Goal: Information Seeking & Learning: Learn about a topic

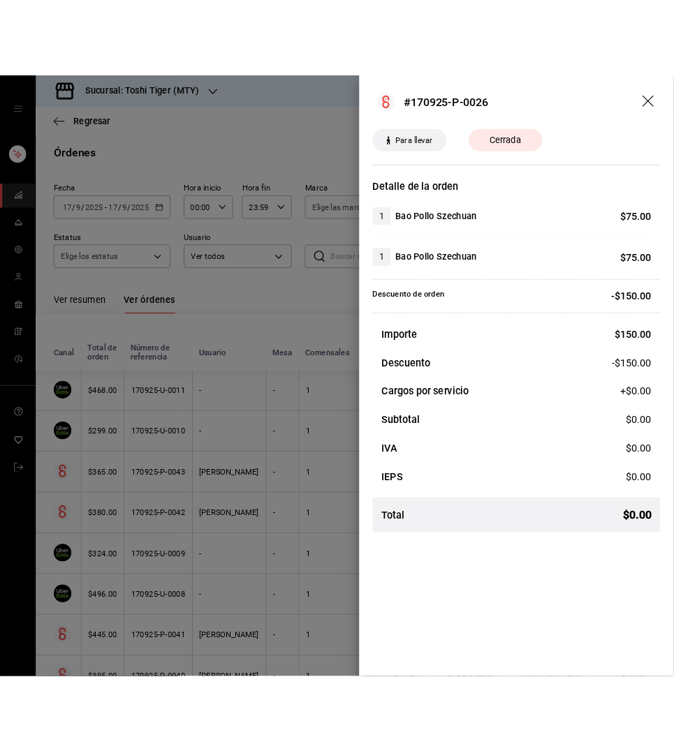
scroll to position [1128, 0]
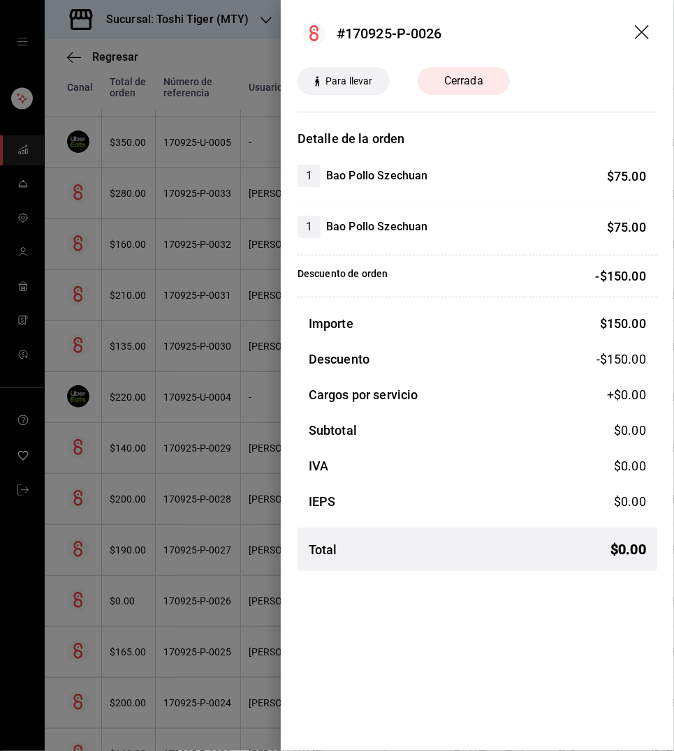
click at [640, 31] on icon "drag" at bounding box center [641, 32] width 14 height 14
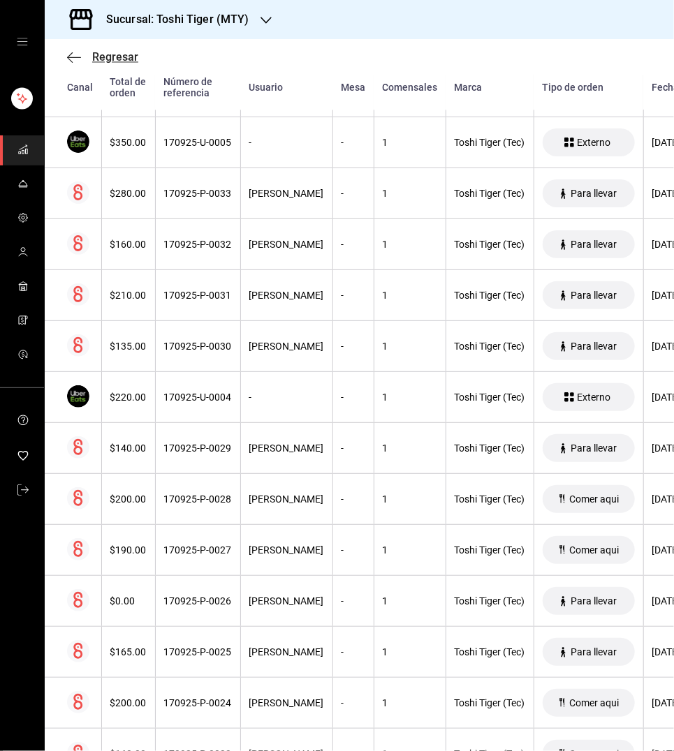
click at [71, 51] on icon "button" at bounding box center [74, 57] width 14 height 13
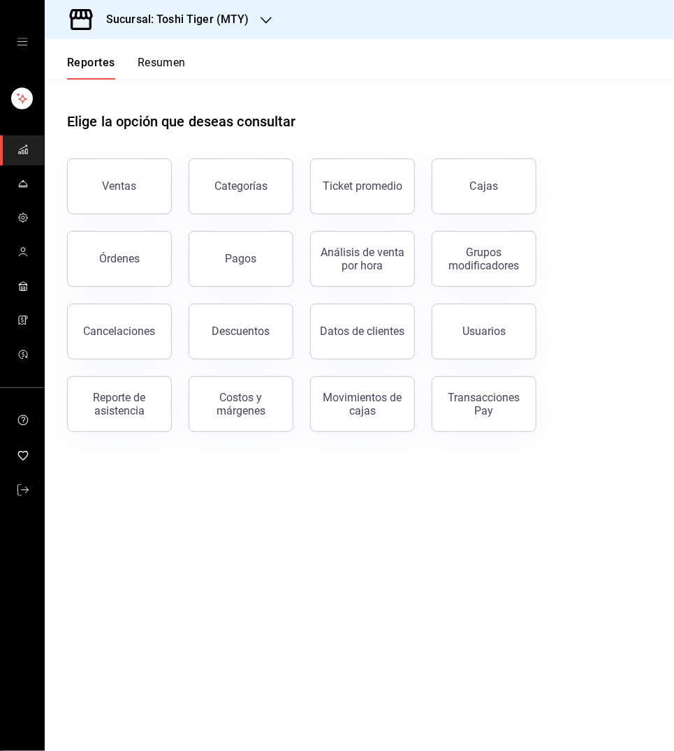
click at [224, 21] on h3 "Sucursal: Toshi Tiger (MTY)" at bounding box center [172, 19] width 154 height 17
click at [165, 59] on span "[PERSON_NAME] House (MTY)" at bounding box center [123, 60] width 135 height 15
click at [140, 175] on button "Ventas" at bounding box center [119, 186] width 105 height 56
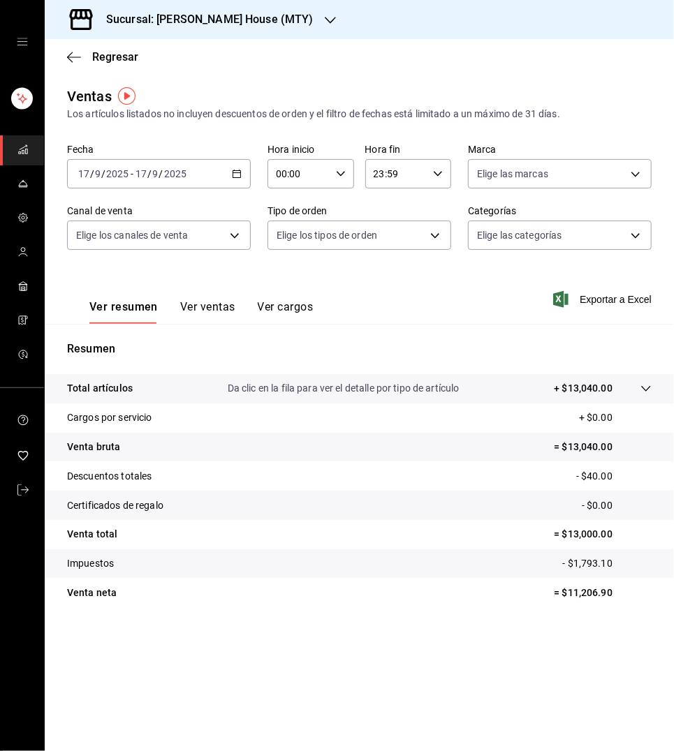
click at [241, 169] on icon "button" at bounding box center [237, 174] width 10 height 10
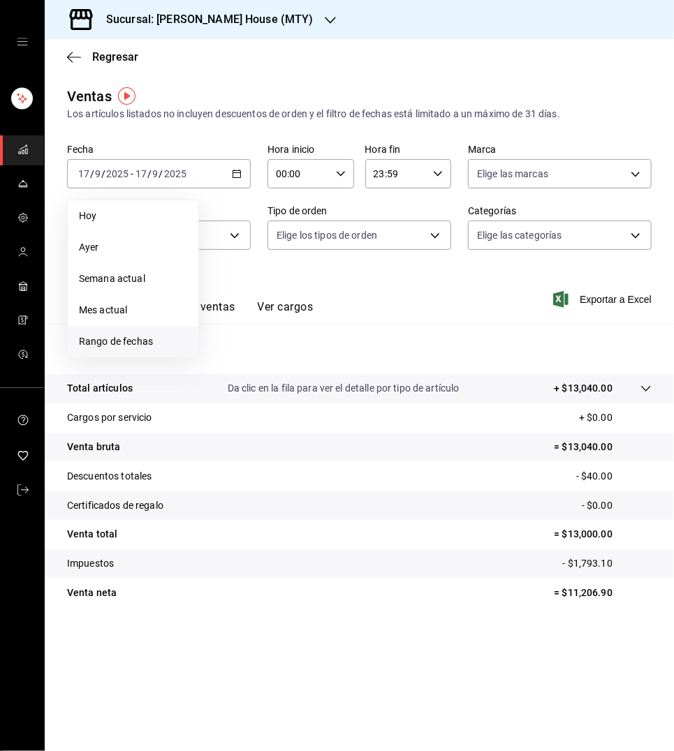
click at [124, 334] on span "Rango de fechas" at bounding box center [133, 341] width 108 height 15
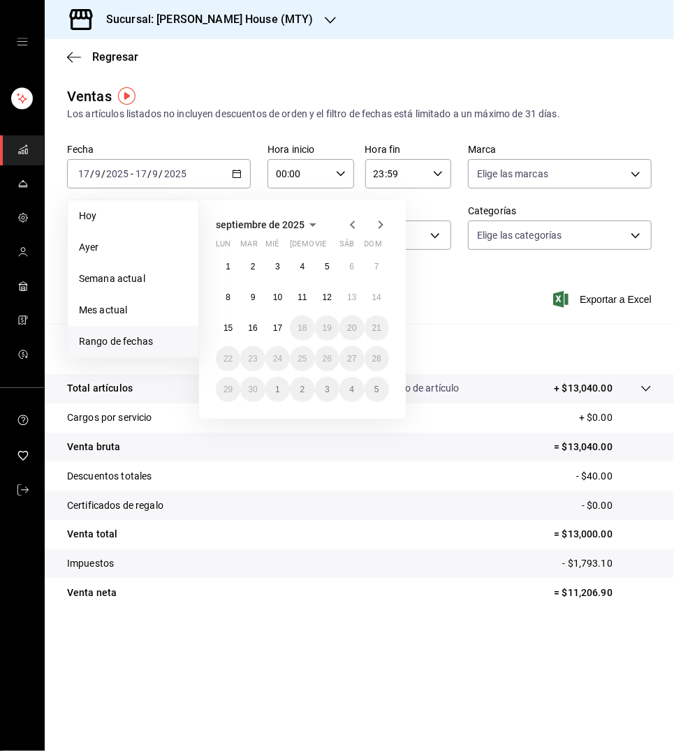
click at [309, 223] on icon "button" at bounding box center [312, 224] width 7 height 3
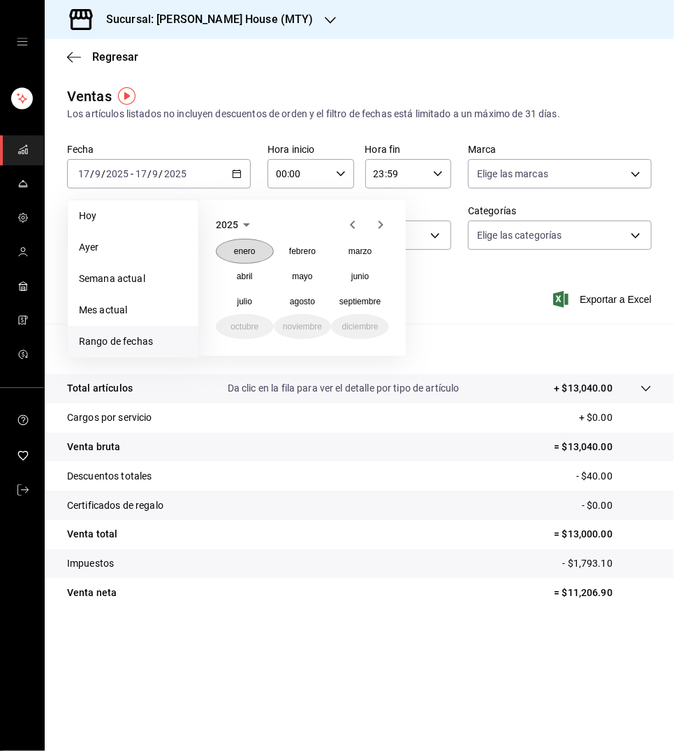
click at [243, 252] on abbr "enero" at bounding box center [245, 251] width 22 height 10
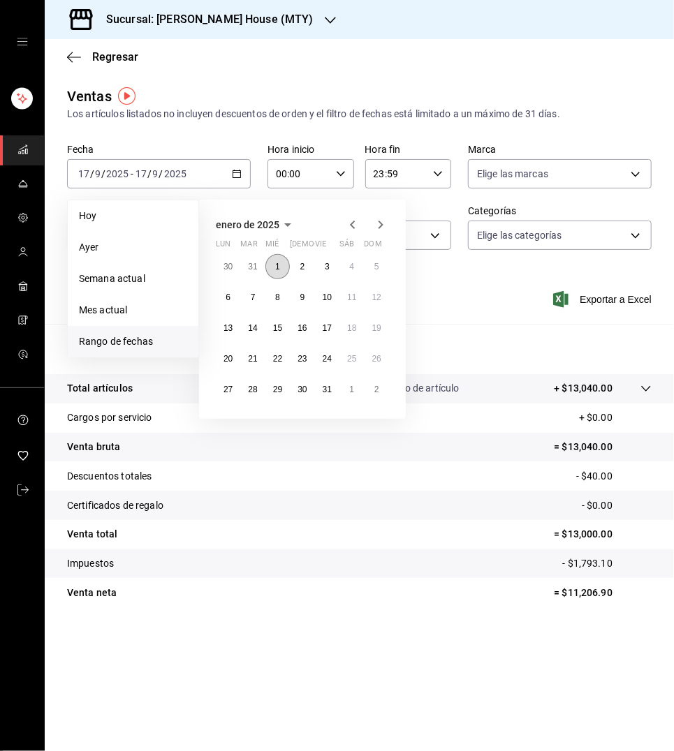
click at [276, 266] on abbr "1" at bounding box center [277, 267] width 5 height 10
click at [324, 386] on abbr "31" at bounding box center [326, 390] width 9 height 10
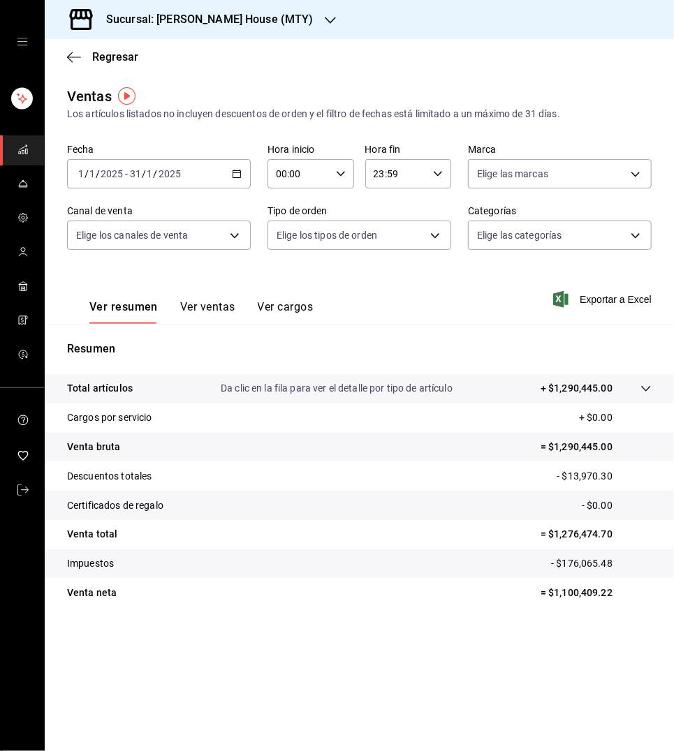
click at [199, 303] on button "Ver ventas" at bounding box center [207, 312] width 55 height 24
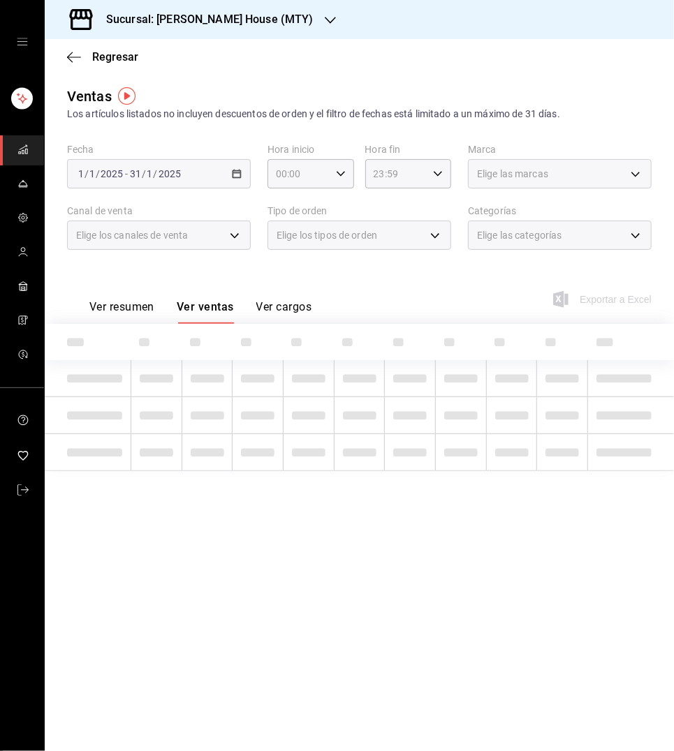
click at [277, 303] on button "Ver cargos" at bounding box center [284, 312] width 56 height 24
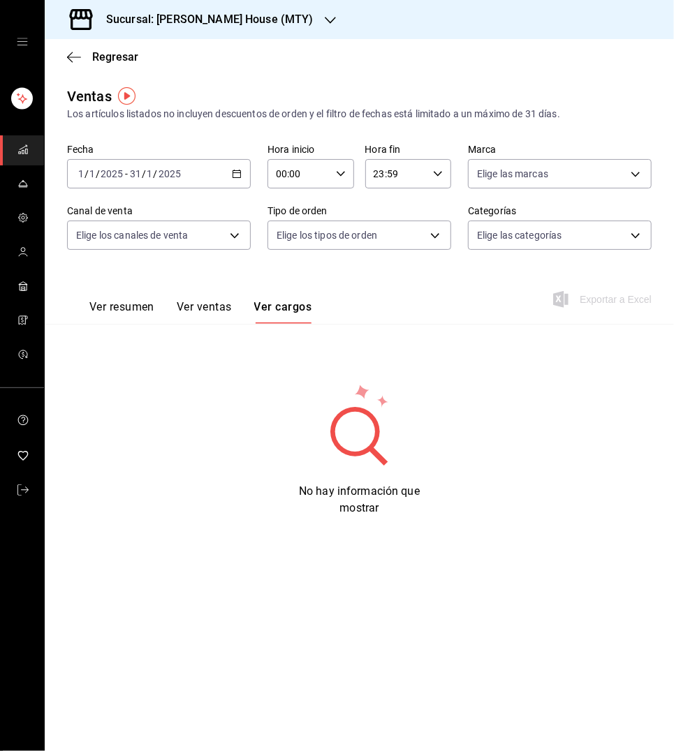
click at [127, 300] on button "Ver resumen" at bounding box center [121, 312] width 65 height 24
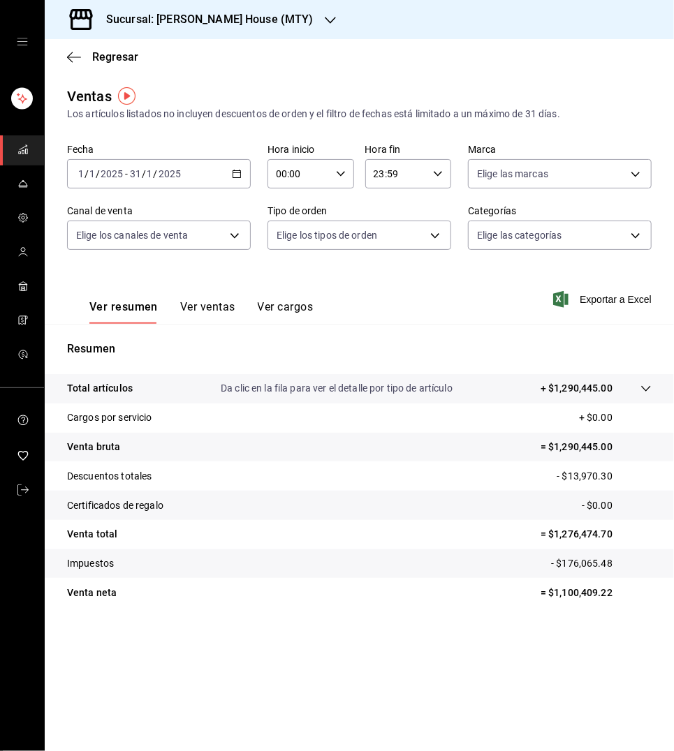
click at [255, 233] on div "Fecha [DATE] [DATE] - [DATE] [DATE] Hora inicio 00:00 Hora inicio Hora fin 23:5…" at bounding box center [359, 205] width 584 height 123
click at [238, 227] on body "Sucursal: [PERSON_NAME] House (MTY) Regresar Ventas Los artículos listados no i…" at bounding box center [337, 375] width 674 height 751
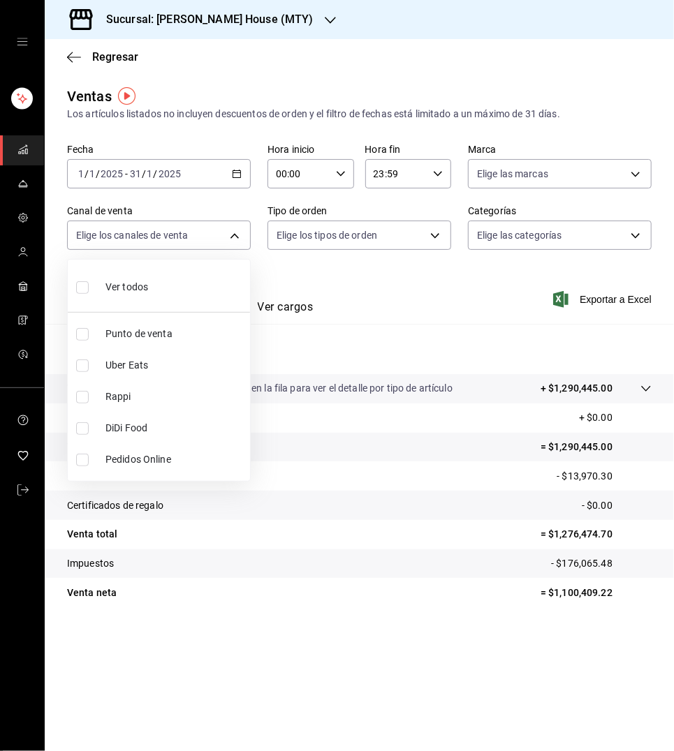
click at [84, 331] on input "checkbox" at bounding box center [82, 334] width 13 height 13
checkbox input "true"
type input "PARROT"
click at [84, 454] on input "checkbox" at bounding box center [82, 460] width 13 height 13
checkbox input "true"
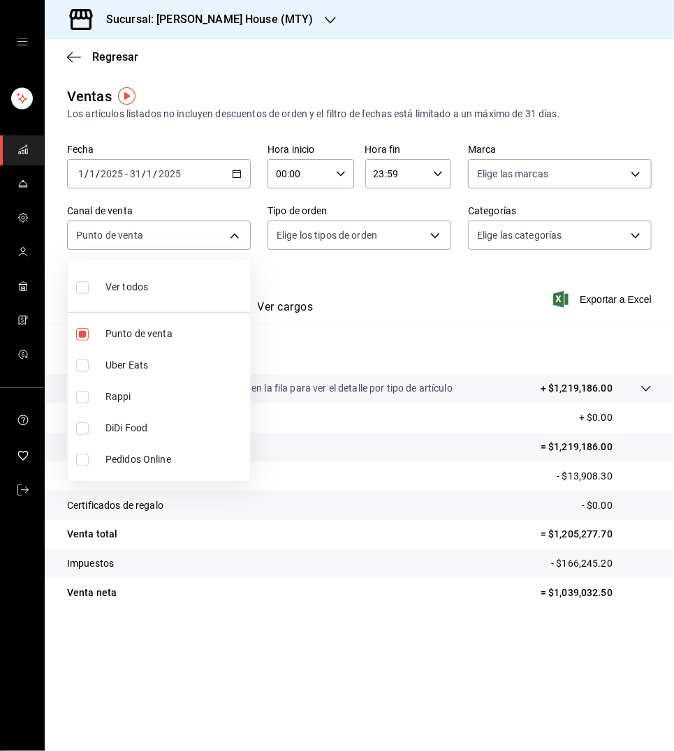
type input "PARROT,ONLINE"
click at [410, 313] on div at bounding box center [337, 375] width 674 height 751
click at [235, 232] on body "Sucursal: [PERSON_NAME] House (MTY) Regresar Ventas Los artículos listados no i…" at bounding box center [337, 375] width 674 height 751
click at [87, 334] on input "checkbox" at bounding box center [82, 334] width 13 height 13
checkbox input "false"
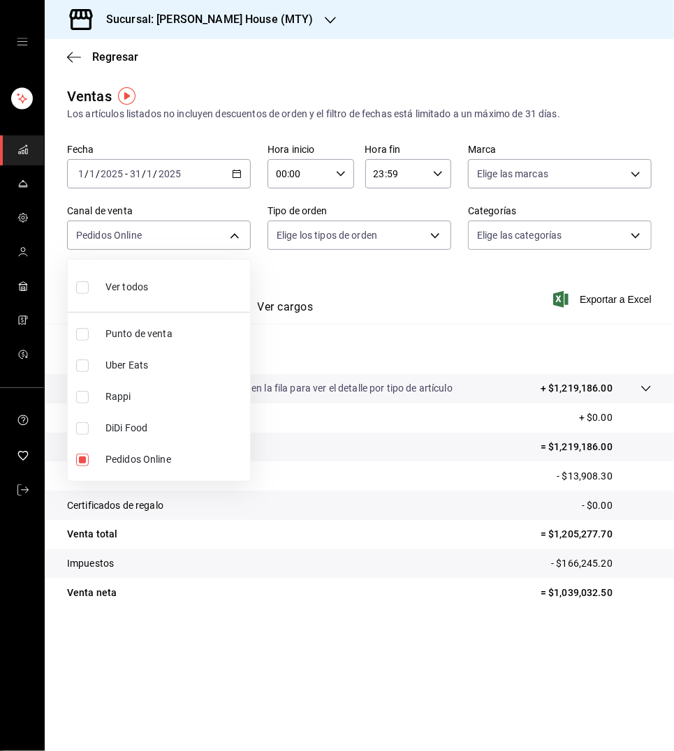
type input "ONLINE"
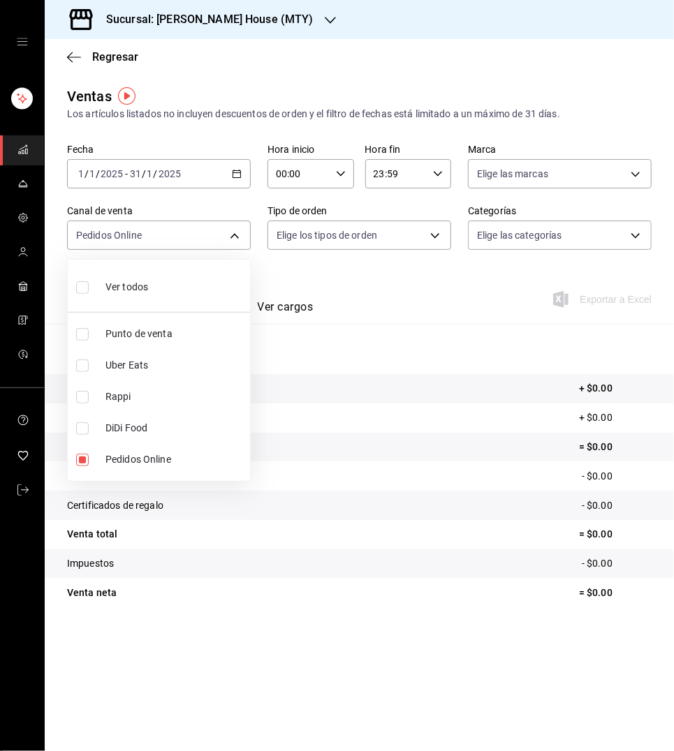
click at [85, 364] on input "checkbox" at bounding box center [82, 365] width 13 height 13
checkbox input "true"
type input "ONLINE,UBER_EATS"
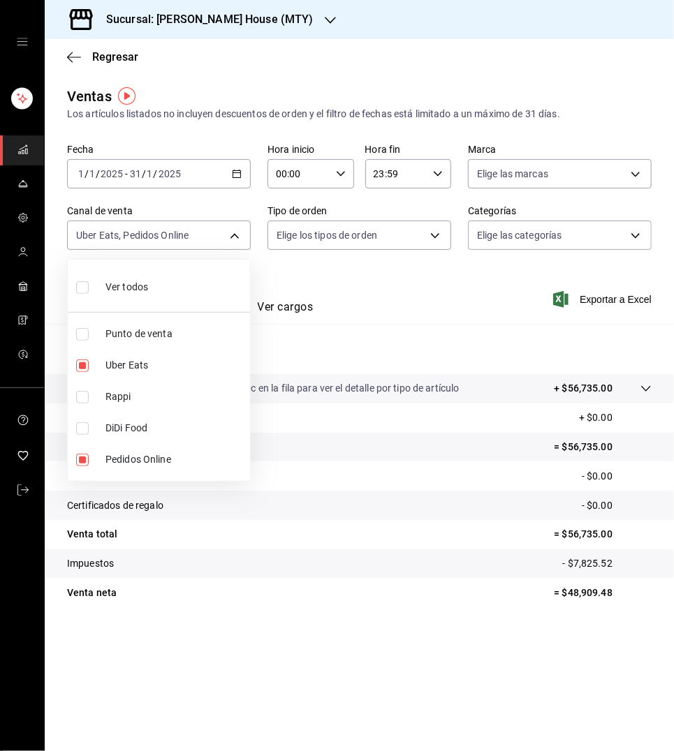
click at [80, 392] on input "checkbox" at bounding box center [82, 397] width 13 height 13
checkbox input "true"
type input "ONLINE,UBER_EATS,RAPPI"
click at [84, 425] on input "checkbox" at bounding box center [82, 428] width 13 height 13
checkbox input "true"
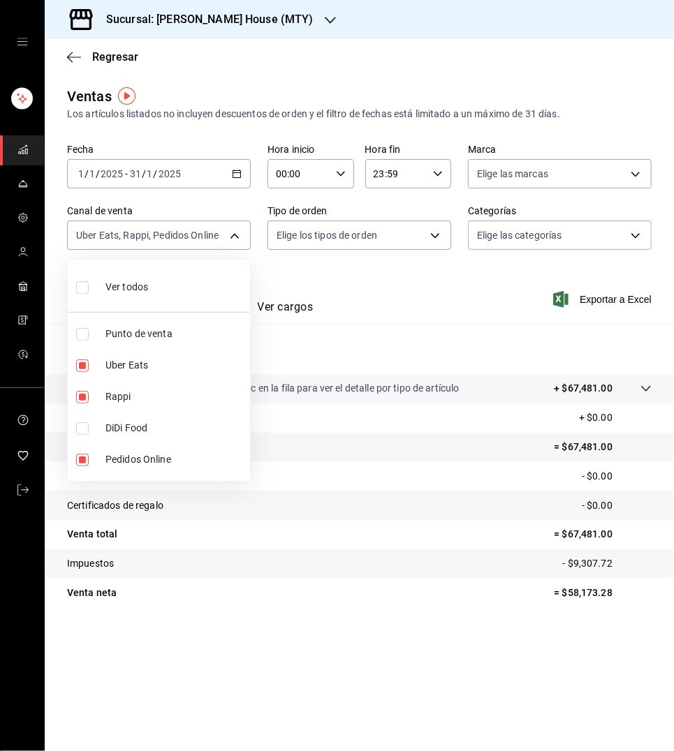
type input "ONLINE,UBER_EATS,RAPPI,DIDI_FOOD"
click at [81, 455] on input "checkbox" at bounding box center [82, 460] width 13 height 13
checkbox input "false"
type input "UBER_EATS,RAPPI,DIDI_FOOD"
click at [374, 299] on div at bounding box center [337, 375] width 674 height 751
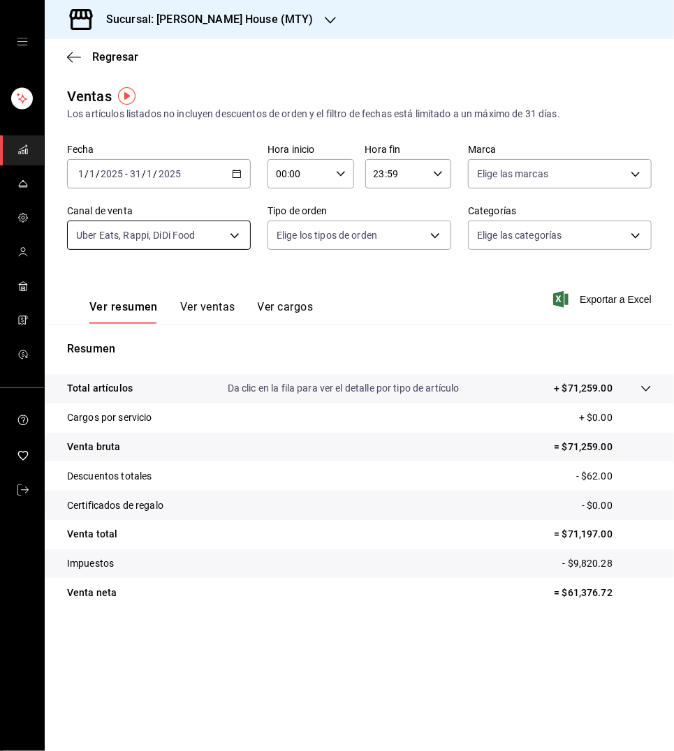
click at [230, 236] on body "Sucursal: [PERSON_NAME] House (MTY) Regresar Ventas Los artículos listados no i…" at bounding box center [337, 375] width 674 height 751
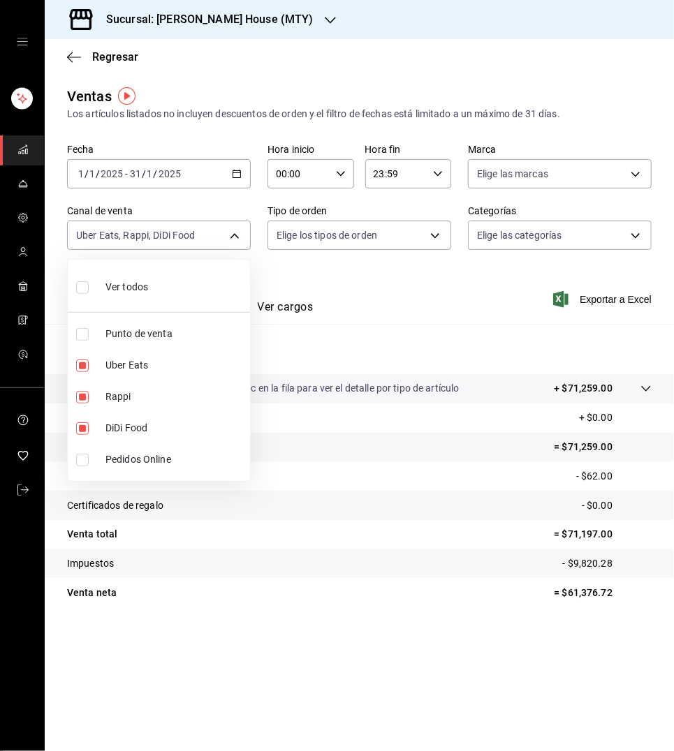
click at [82, 282] on input "checkbox" at bounding box center [82, 287] width 13 height 13
checkbox input "true"
type input "PARROT,UBER_EATS,RAPPI,DIDI_FOOD,ONLINE"
checkbox input "true"
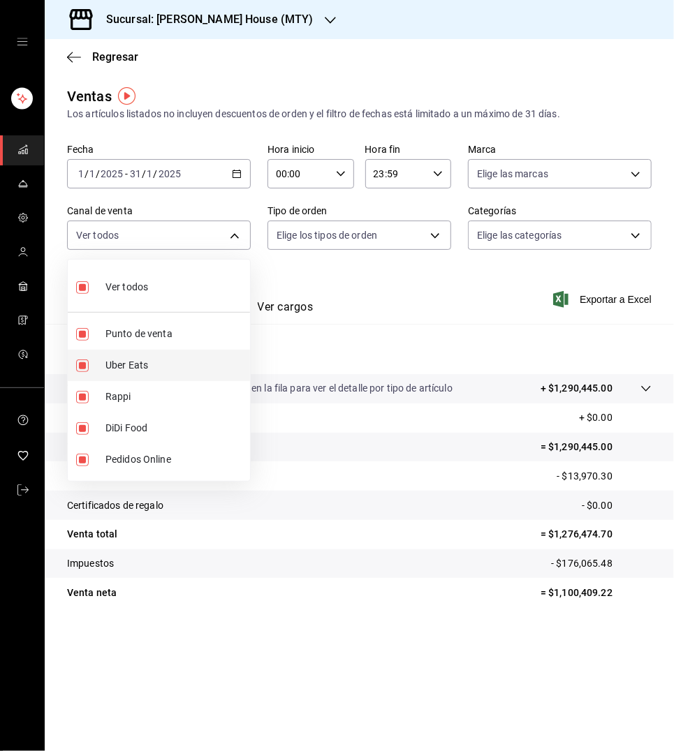
click at [87, 362] on input "checkbox" at bounding box center [82, 365] width 13 height 13
checkbox input "false"
type input "PARROT,RAPPI,DIDI_FOOD,ONLINE"
checkbox input "false"
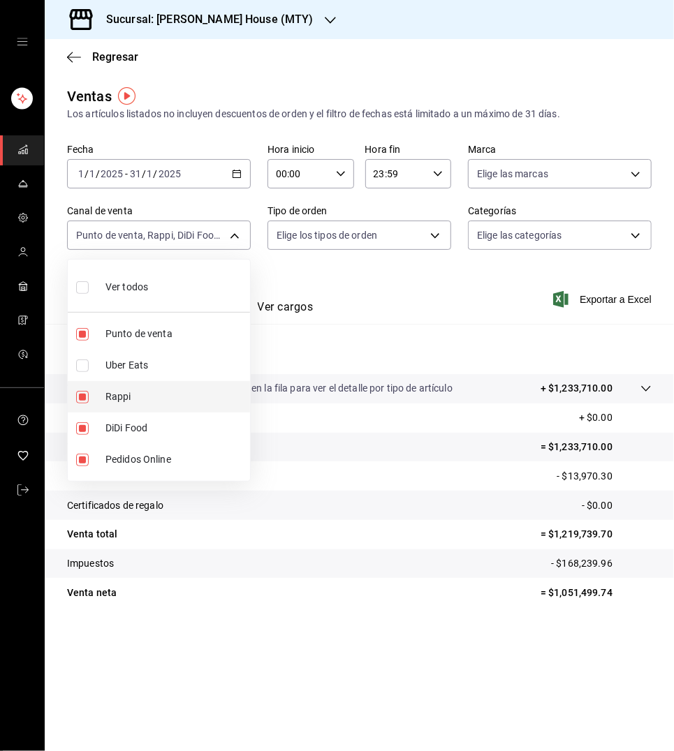
click at [80, 395] on input "checkbox" at bounding box center [82, 397] width 13 height 13
checkbox input "false"
type input "PARROT,DIDI_FOOD,ONLINE"
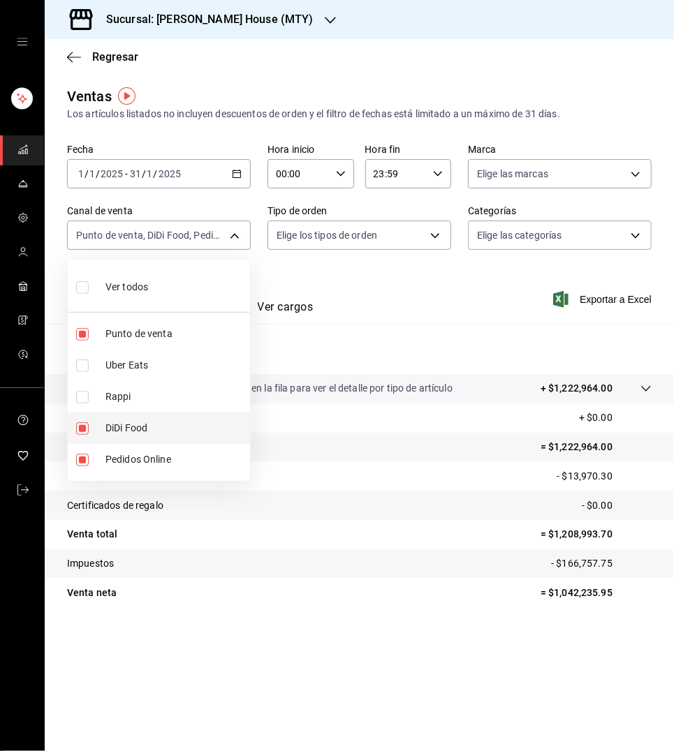
click at [81, 424] on input "checkbox" at bounding box center [82, 428] width 13 height 13
checkbox input "false"
type input "PARROT,ONLINE"
click at [369, 282] on div at bounding box center [337, 375] width 674 height 751
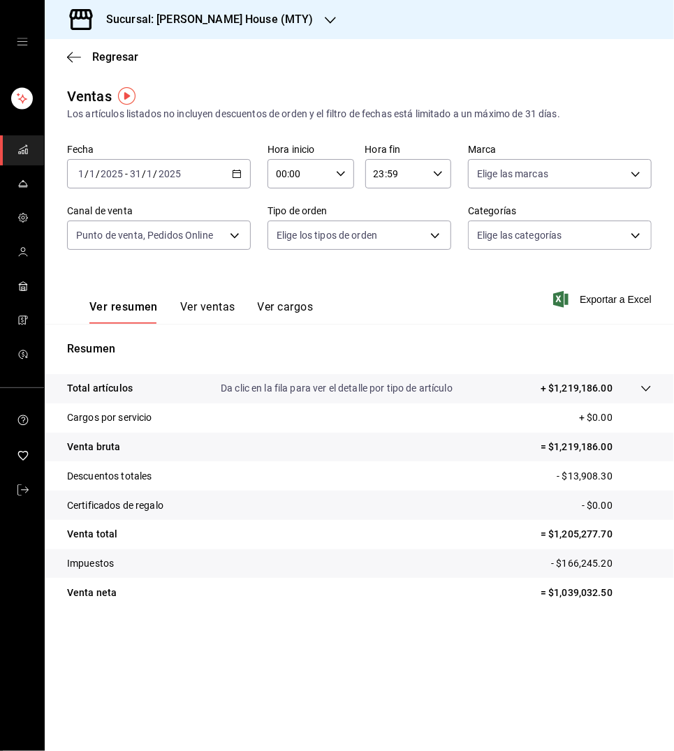
click at [235, 170] on icon "button" at bounding box center [237, 174] width 10 height 10
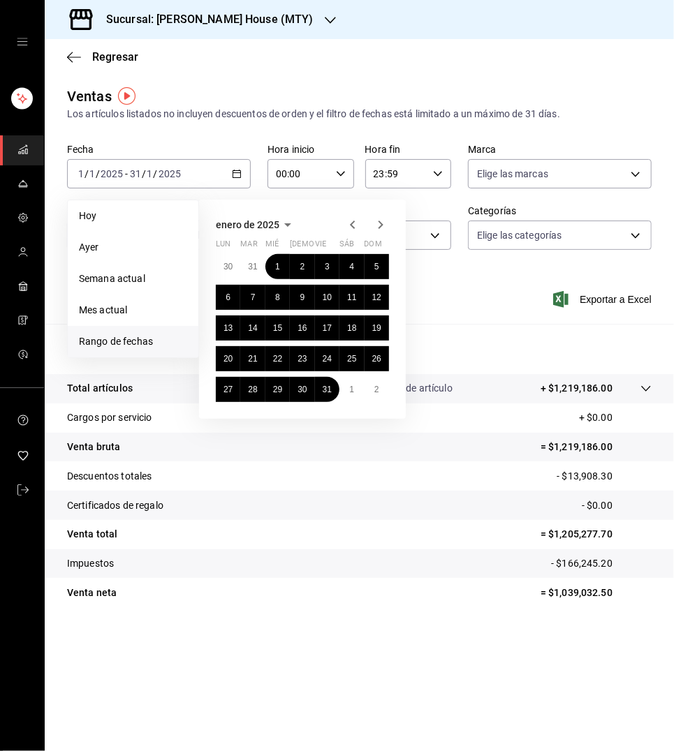
click at [266, 221] on span "enero de 2025" at bounding box center [248, 224] width 64 height 11
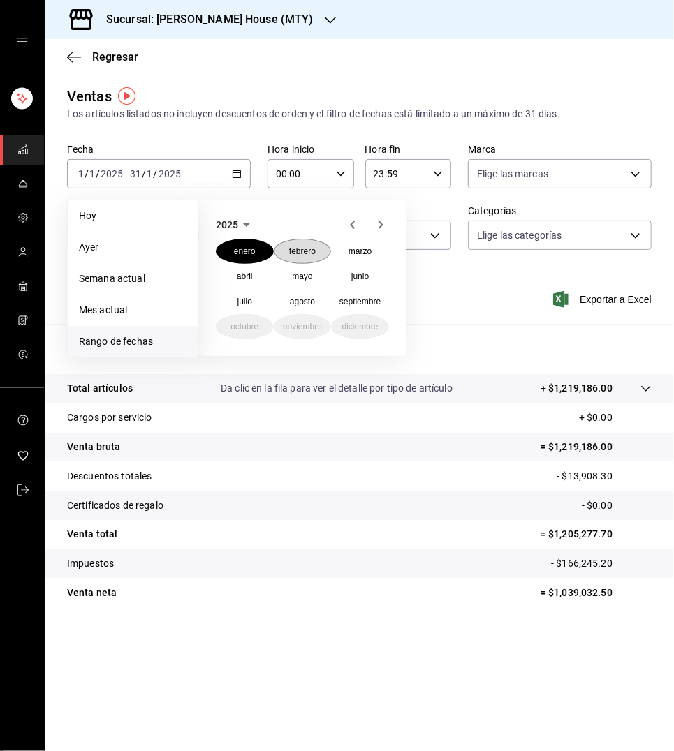
click at [293, 253] on abbr "febrero" at bounding box center [302, 251] width 27 height 10
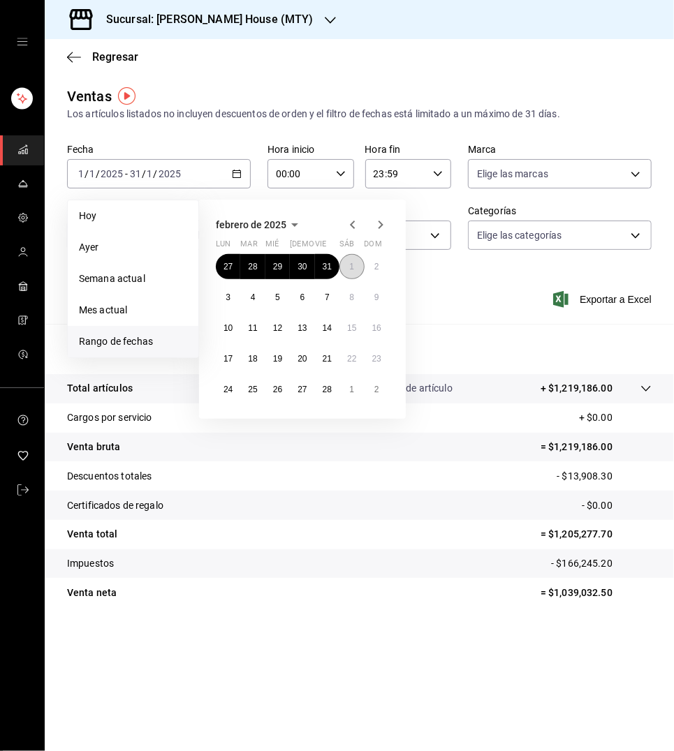
click at [350, 267] on abbr "1" at bounding box center [351, 267] width 5 height 10
click at [328, 386] on abbr "28" at bounding box center [326, 390] width 9 height 10
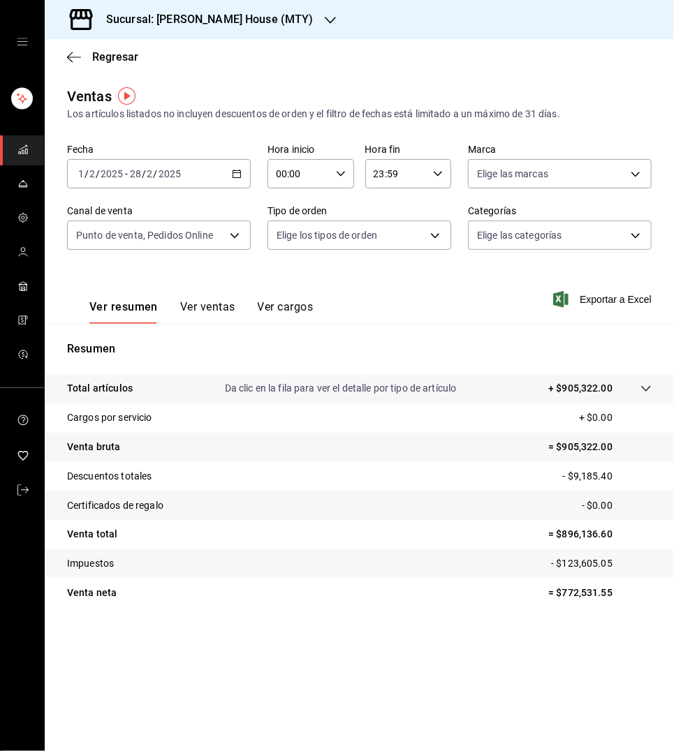
click at [235, 176] on \(Stroke\) "button" at bounding box center [236, 174] width 8 height 8
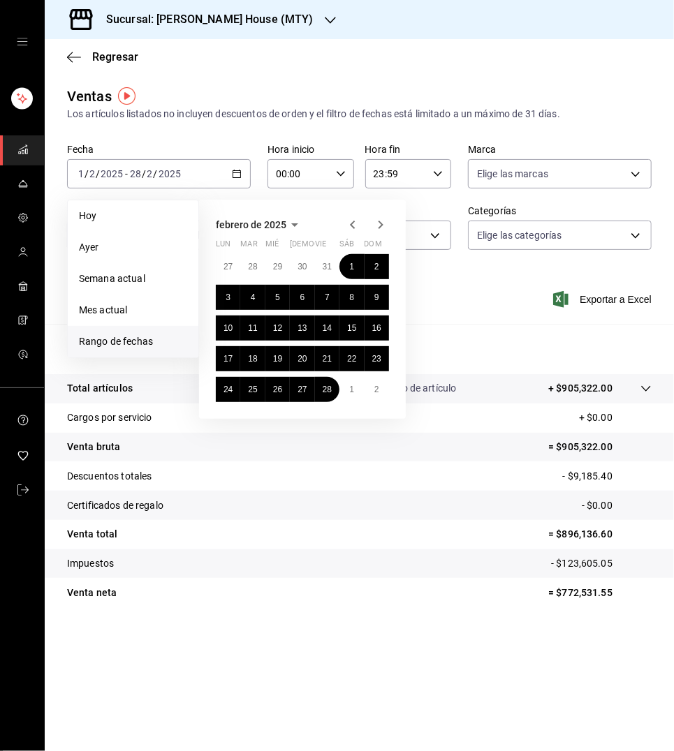
click at [383, 219] on icon "button" at bounding box center [380, 224] width 17 height 17
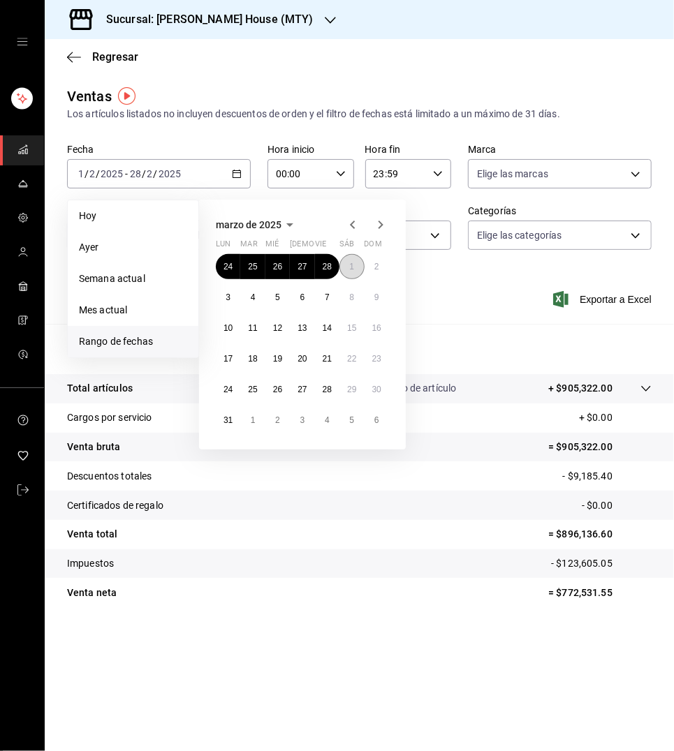
click at [352, 269] on abbr "1" at bounding box center [351, 267] width 5 height 10
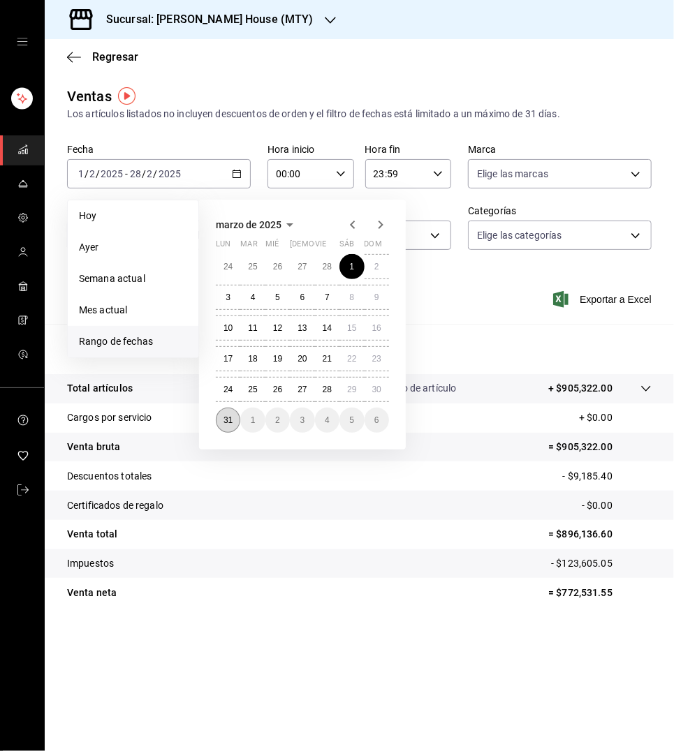
click at [227, 415] on abbr "31" at bounding box center [227, 420] width 9 height 10
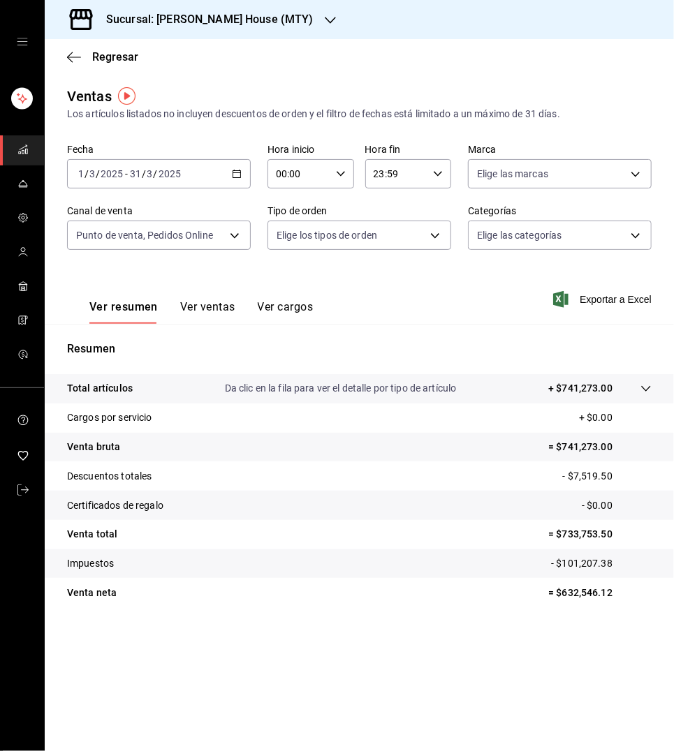
click at [235, 169] on icon "button" at bounding box center [237, 174] width 10 height 10
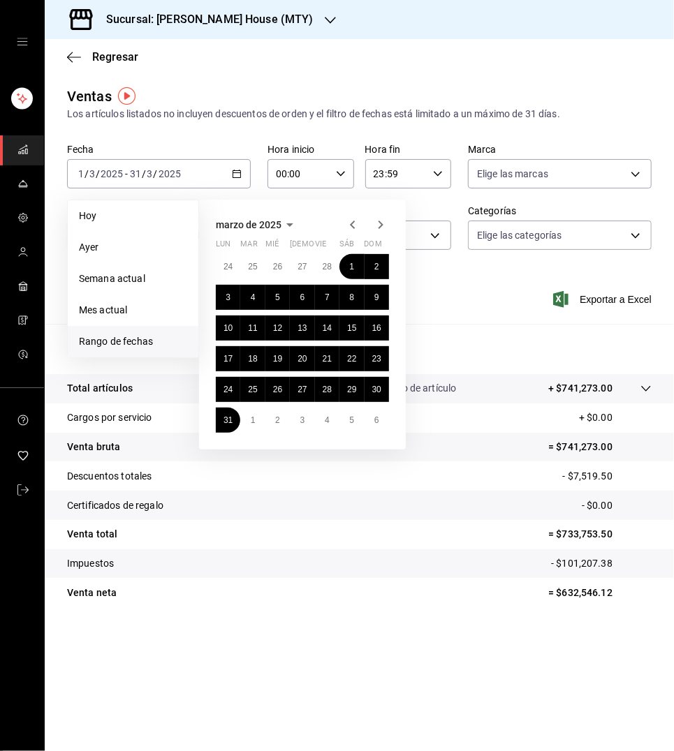
click at [383, 221] on icon "button" at bounding box center [380, 224] width 17 height 17
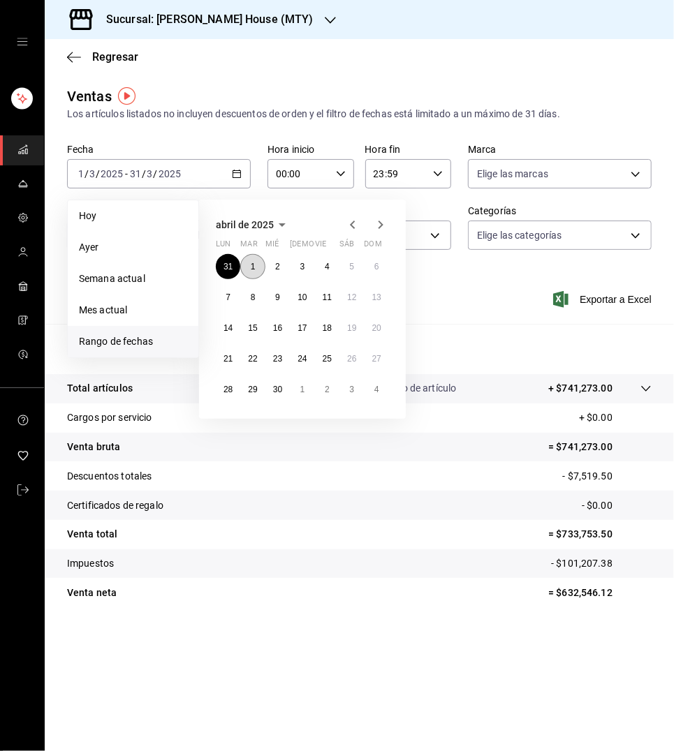
click at [248, 260] on button "1" at bounding box center [252, 266] width 24 height 25
click at [279, 387] on abbr "30" at bounding box center [277, 390] width 9 height 10
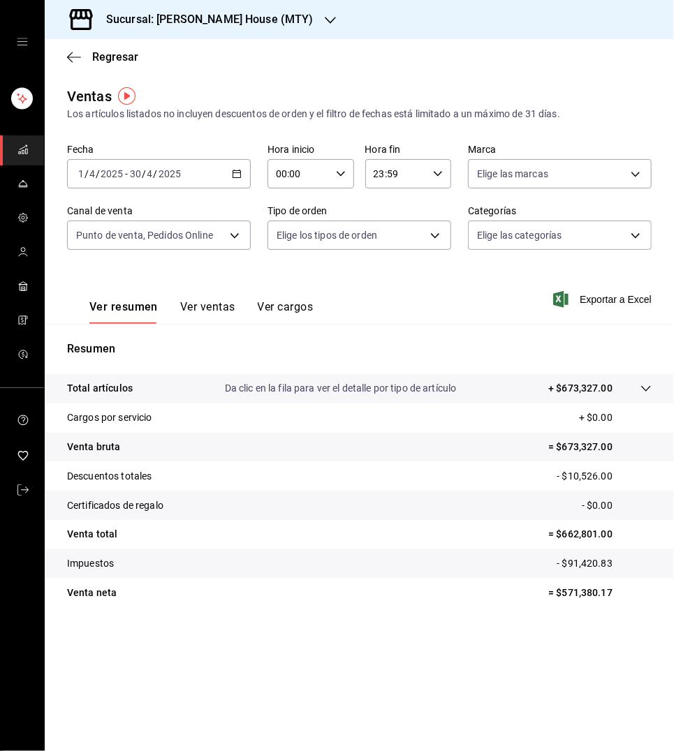
click at [236, 172] on \(Stroke\) "button" at bounding box center [237, 172] width 8 height 1
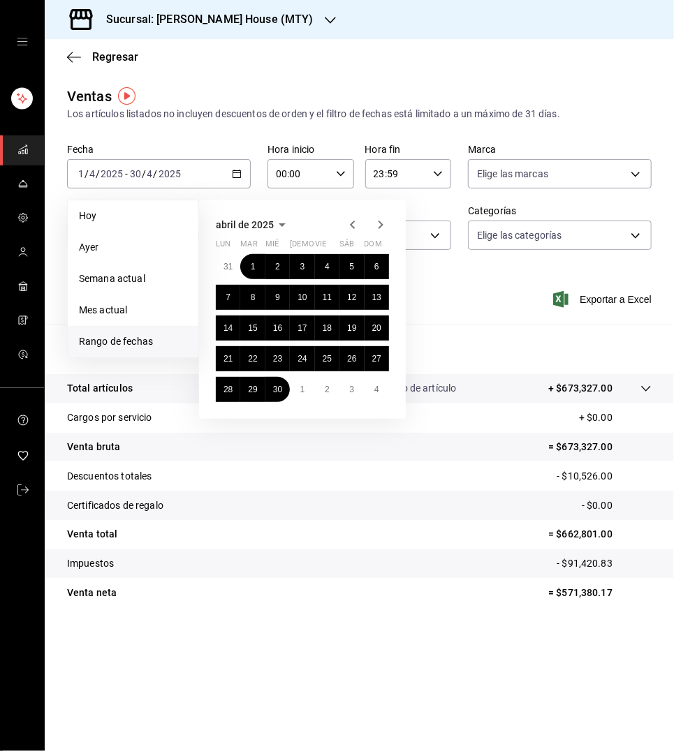
click at [383, 222] on icon "button" at bounding box center [380, 225] width 5 height 8
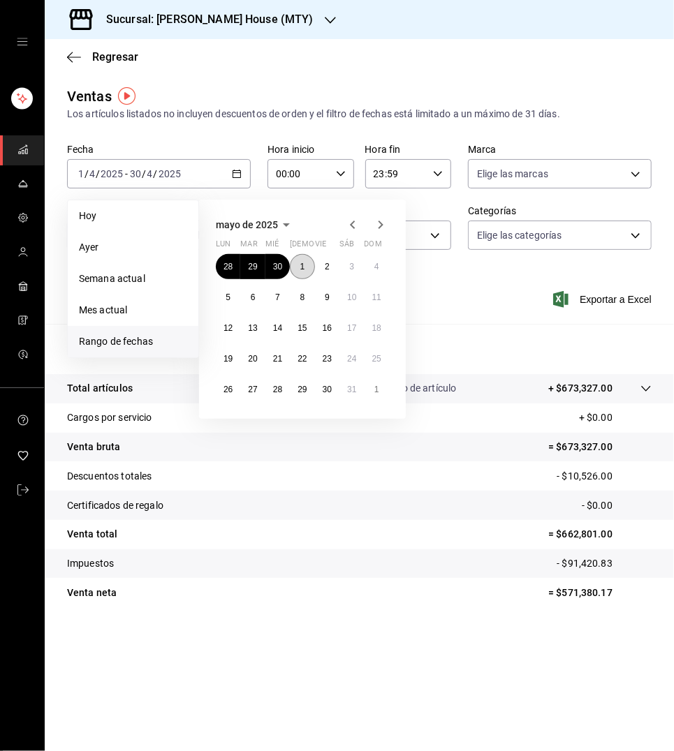
click at [302, 262] on abbr "1" at bounding box center [302, 267] width 5 height 10
click at [331, 385] on abbr "30" at bounding box center [326, 390] width 9 height 10
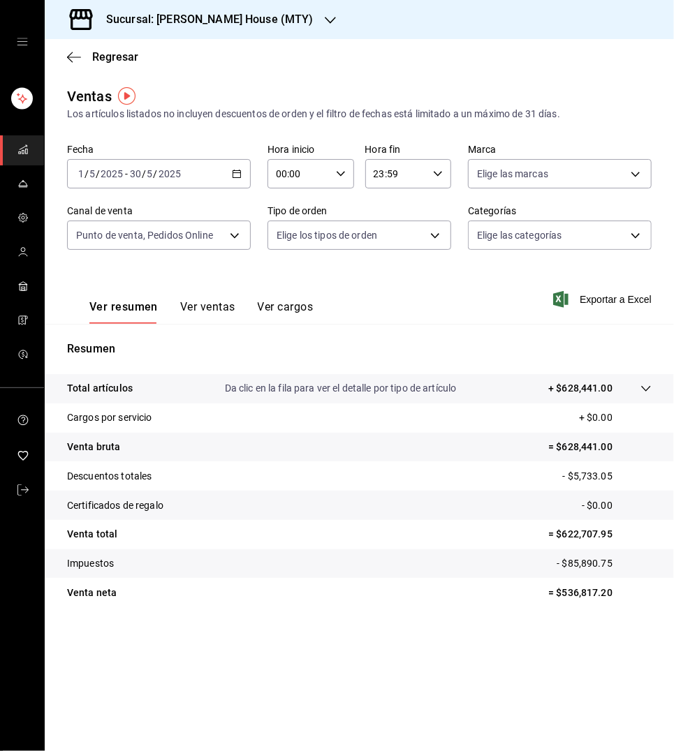
click at [235, 170] on icon "button" at bounding box center [237, 174] width 10 height 10
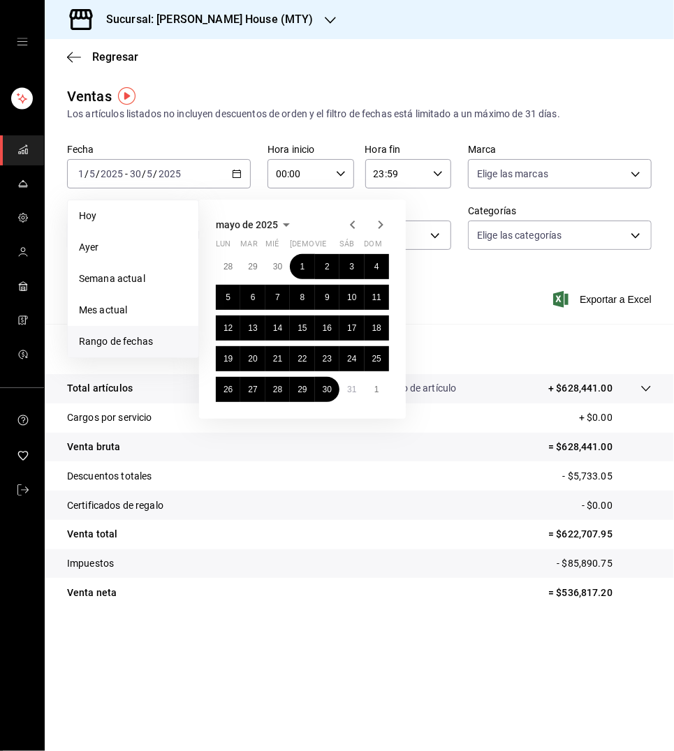
click at [384, 219] on icon "button" at bounding box center [380, 224] width 17 height 17
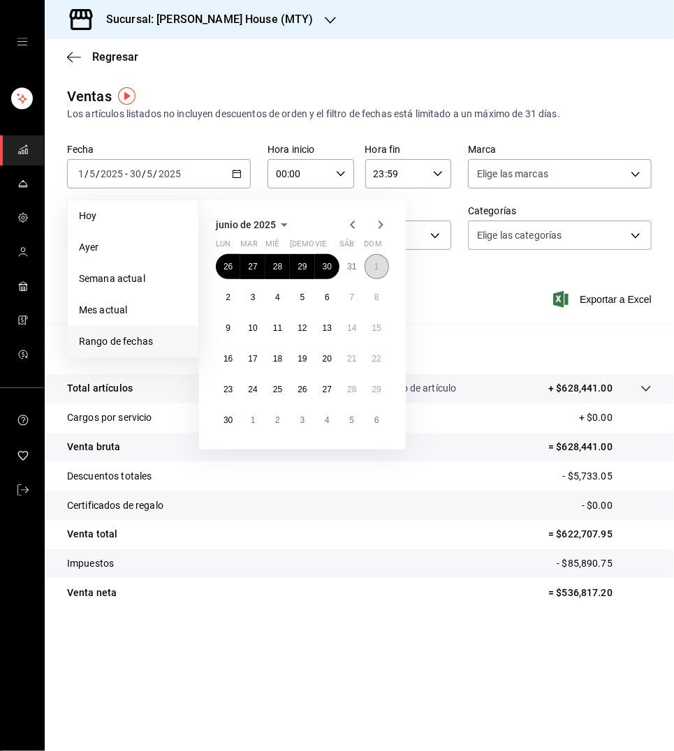
click at [374, 264] on button "1" at bounding box center [376, 266] width 24 height 25
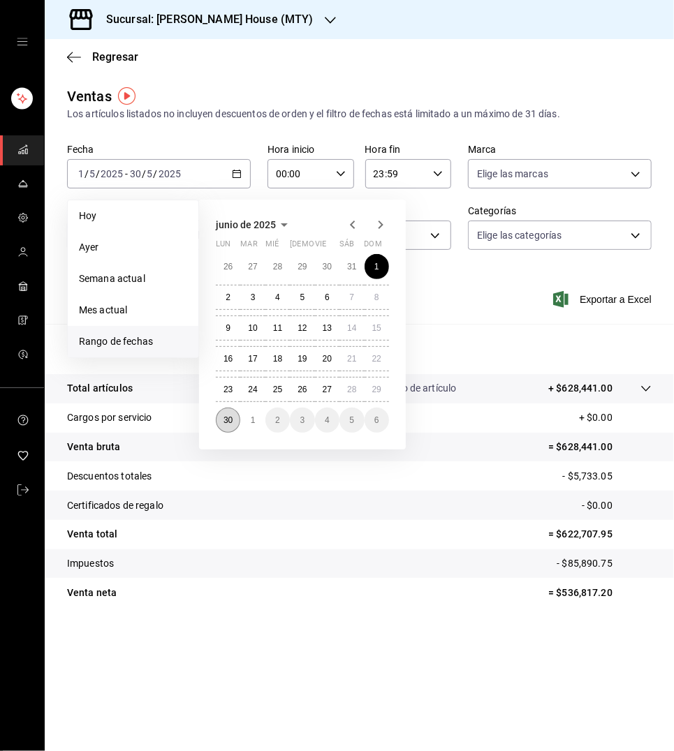
click at [226, 409] on button "30" at bounding box center [228, 420] width 24 height 25
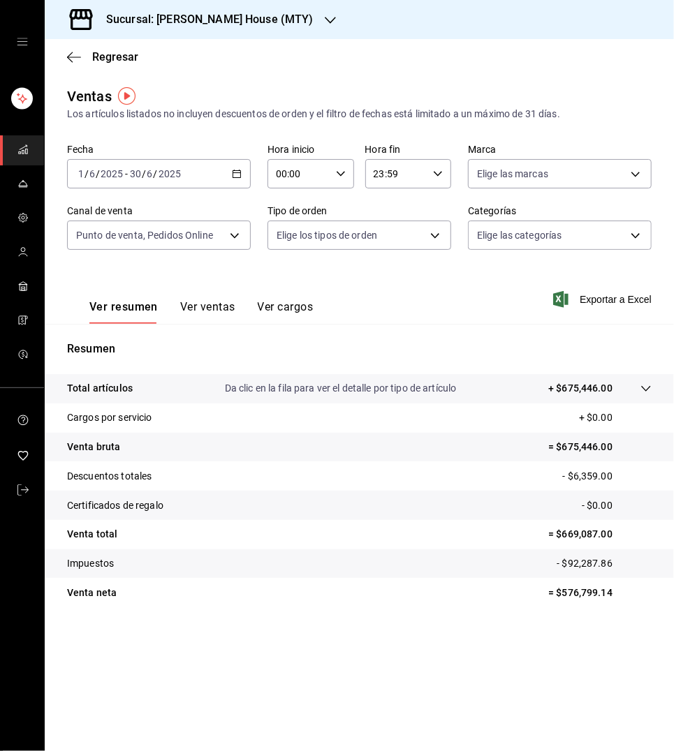
click at [237, 172] on \(Stroke\) "button" at bounding box center [237, 172] width 8 height 1
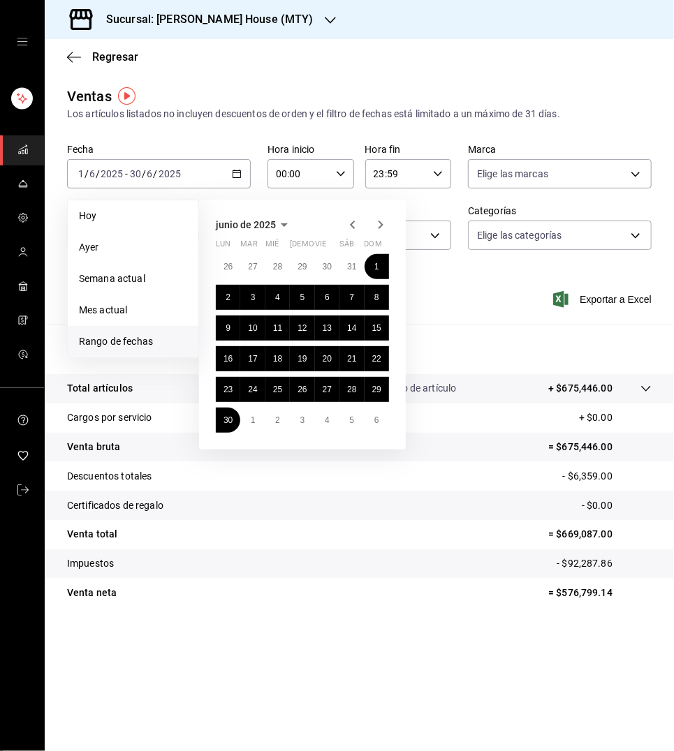
click at [377, 216] on icon "button" at bounding box center [380, 224] width 17 height 17
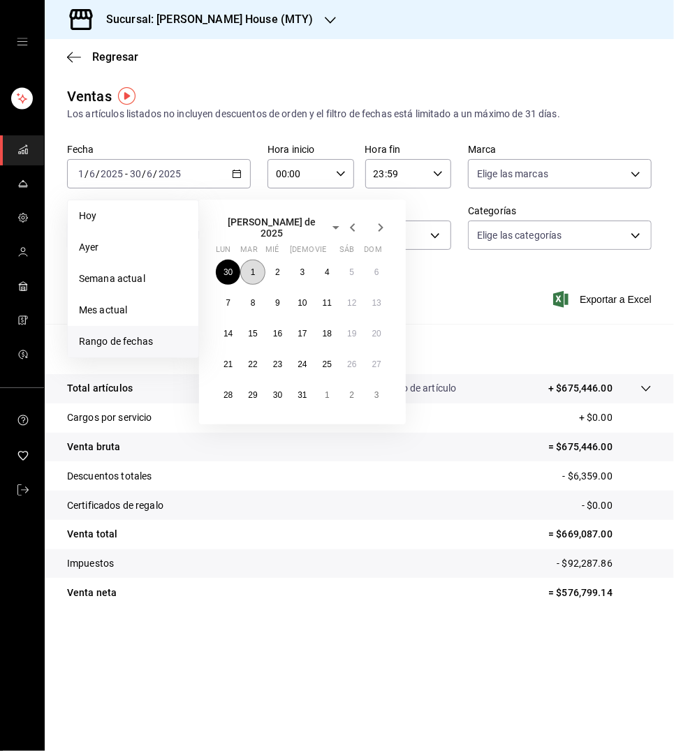
click at [253, 267] on abbr "1" at bounding box center [253, 272] width 5 height 10
click at [300, 390] on abbr "31" at bounding box center [301, 395] width 9 height 10
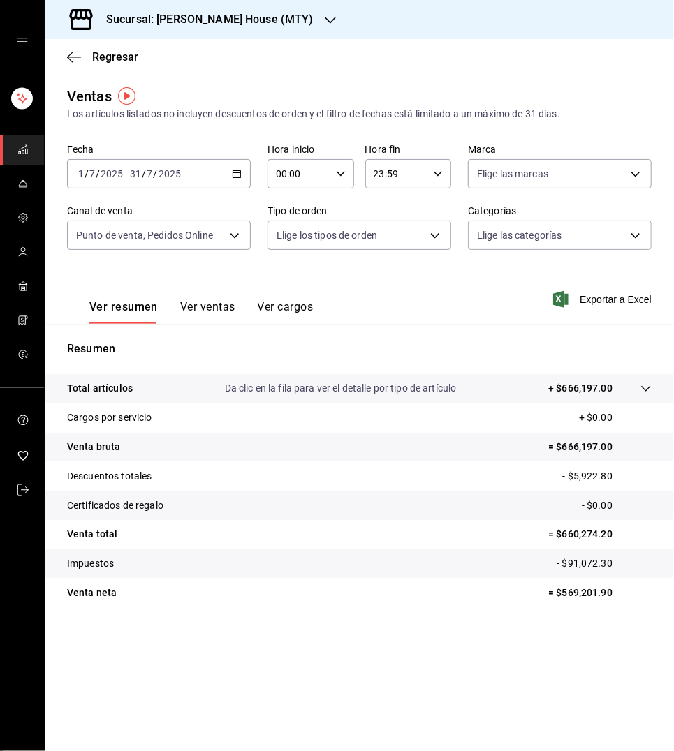
click at [233, 170] on icon "button" at bounding box center [237, 174] width 10 height 10
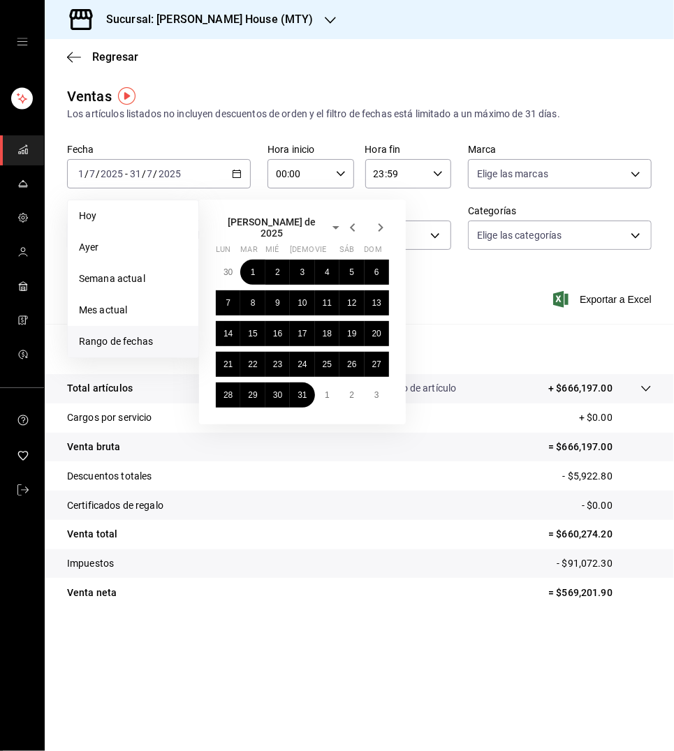
click at [378, 219] on icon "button" at bounding box center [380, 227] width 17 height 17
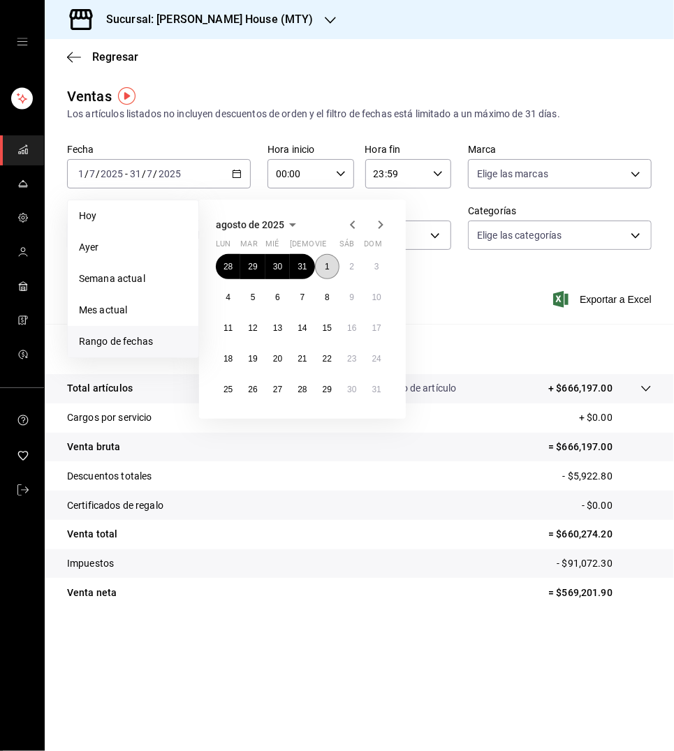
click at [322, 266] on button "1" at bounding box center [327, 266] width 24 height 25
click at [327, 385] on abbr "29" at bounding box center [326, 390] width 9 height 10
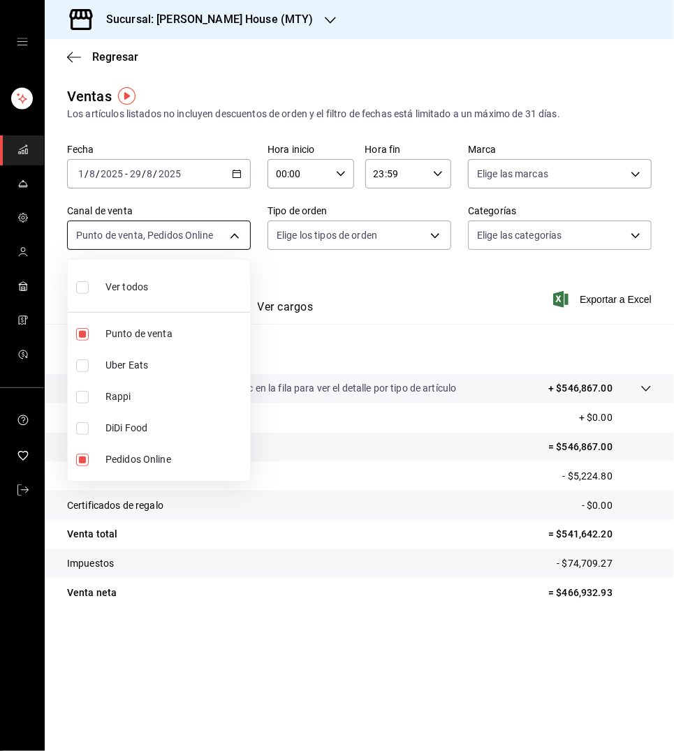
click at [236, 235] on body "Sucursal: [PERSON_NAME] House (MTY) Regresar Ventas Los artículos listados no i…" at bounding box center [337, 375] width 674 height 751
click at [85, 292] on input "checkbox" at bounding box center [82, 287] width 13 height 13
checkbox input "true"
type input "PARROT,UBER_EATS,RAPPI,DIDI_FOOD,ONLINE"
checkbox input "true"
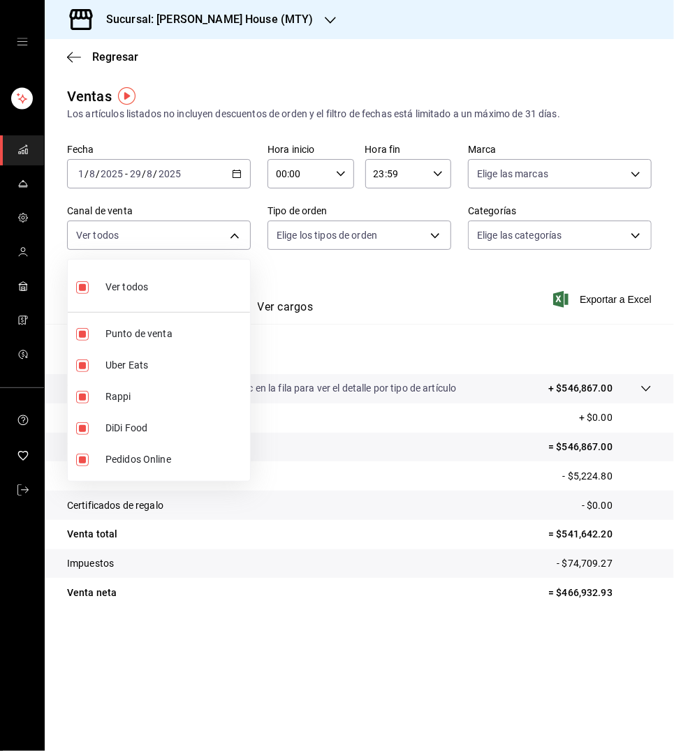
checkbox input "true"
click at [82, 336] on input "checkbox" at bounding box center [82, 334] width 13 height 13
checkbox input "false"
type input "UBER_EATS,RAPPI,DIDI_FOOD,ONLINE"
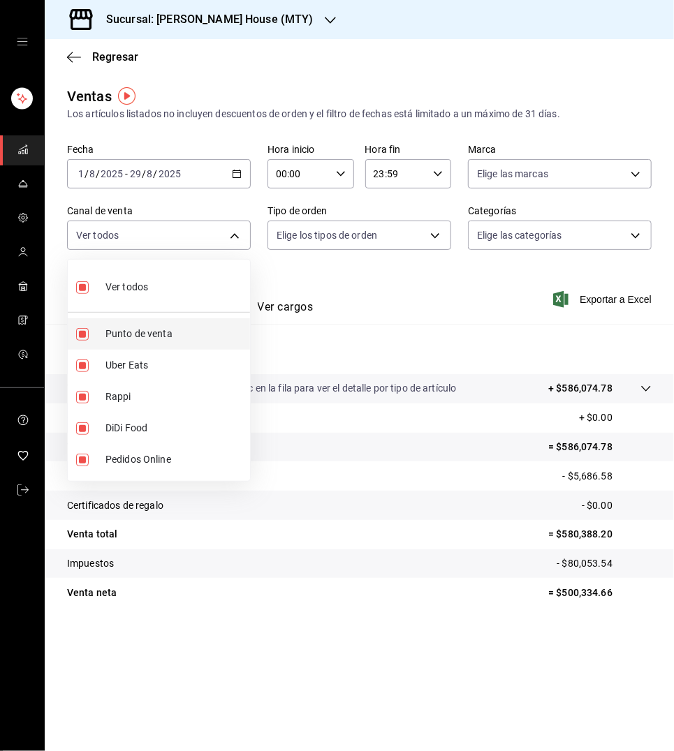
checkbox input "false"
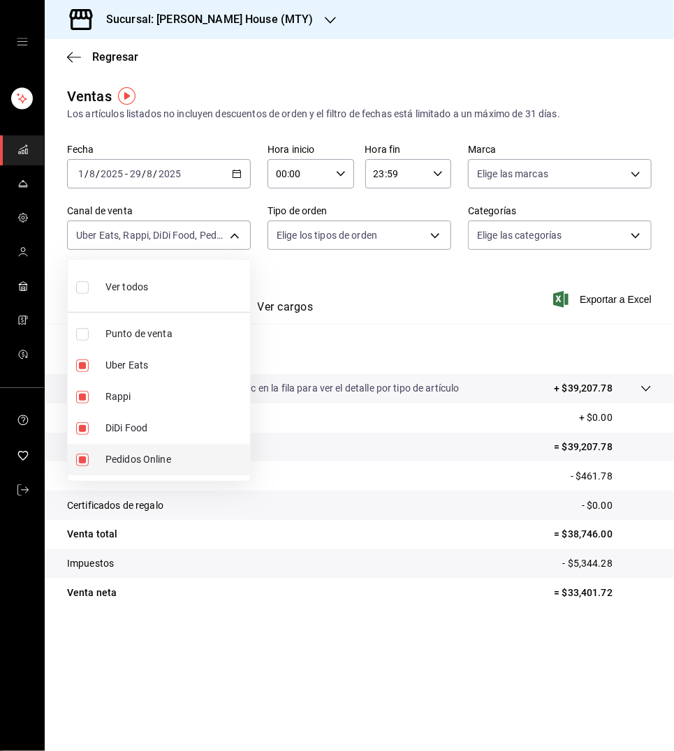
click at [81, 454] on input "checkbox" at bounding box center [82, 460] width 13 height 13
checkbox input "false"
type input "UBER_EATS,RAPPI,DIDI_FOOD"
click at [374, 297] on div at bounding box center [337, 375] width 674 height 751
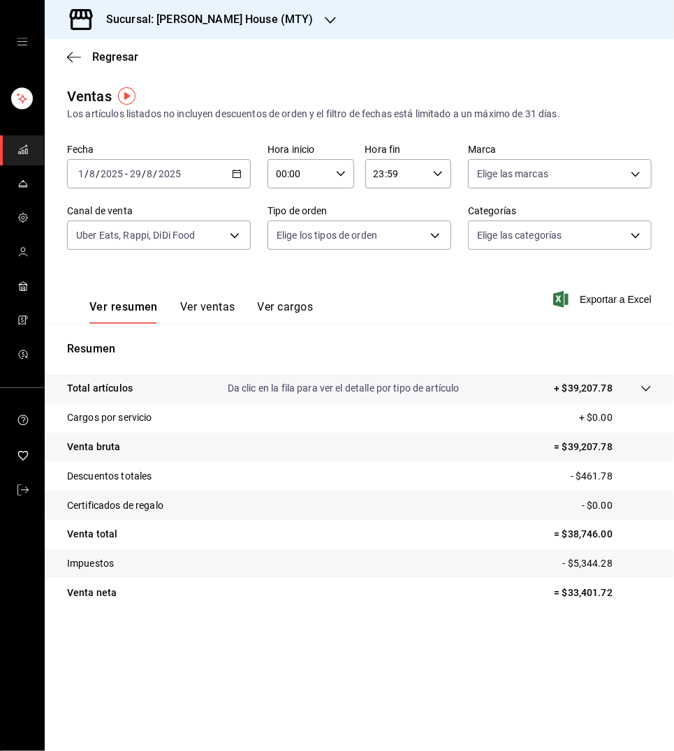
click at [236, 170] on icon "button" at bounding box center [237, 174] width 10 height 10
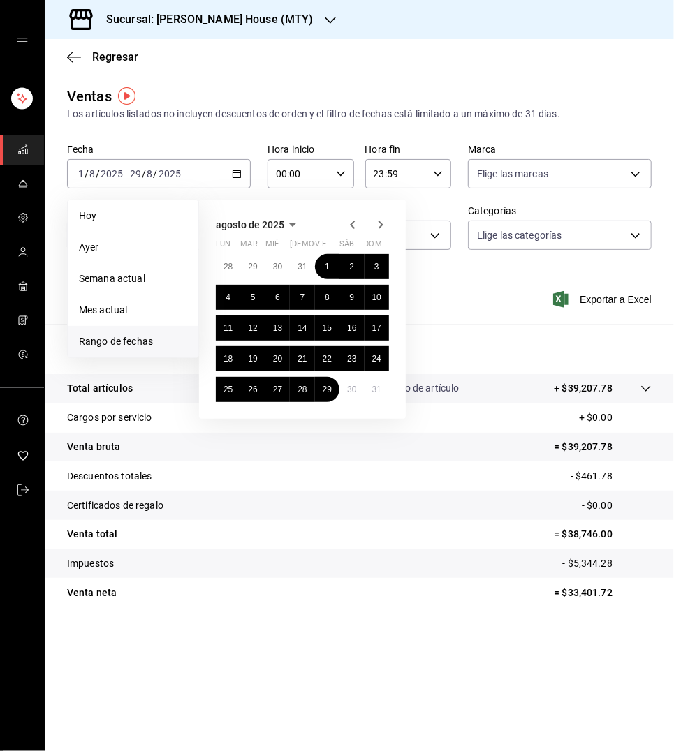
click at [292, 218] on icon "button" at bounding box center [292, 224] width 17 height 17
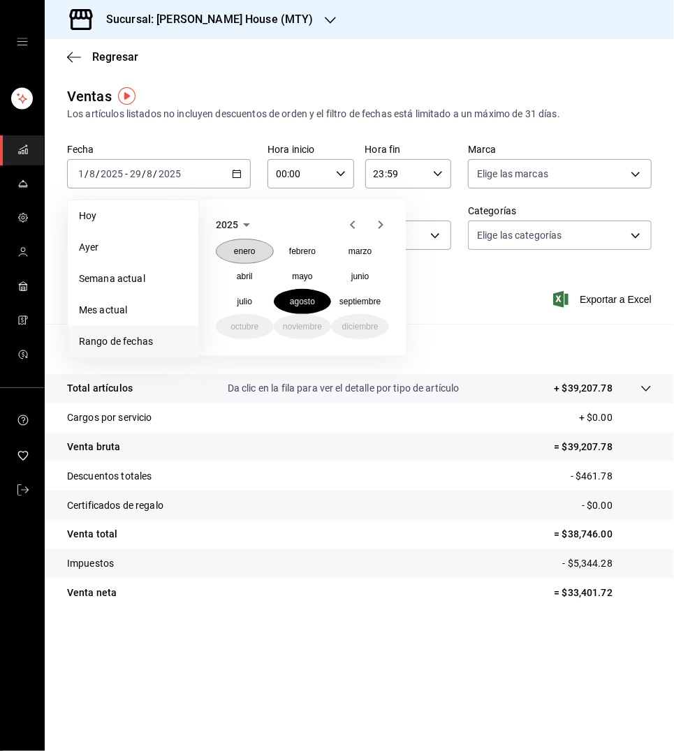
click at [242, 248] on abbr "enero" at bounding box center [245, 251] width 22 height 10
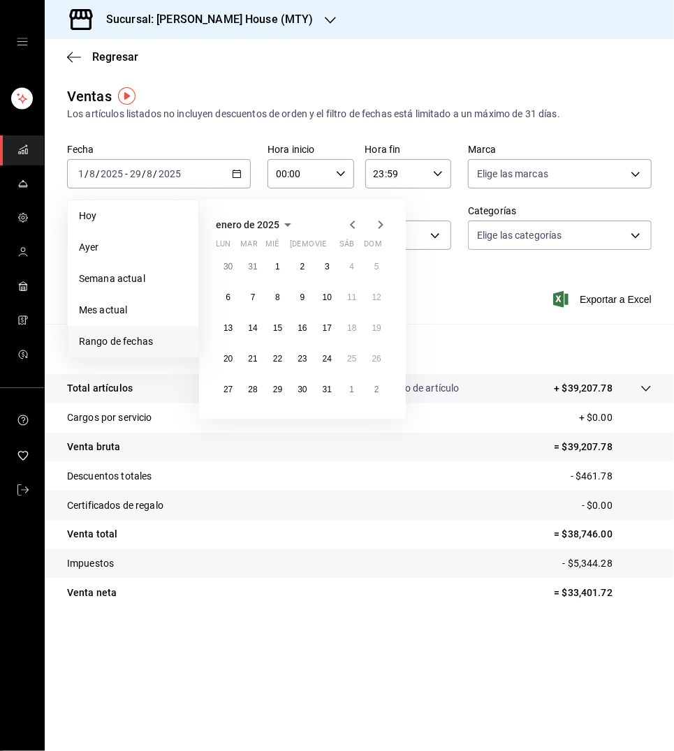
click at [274, 219] on span "enero de 2025" at bounding box center [248, 224] width 64 height 11
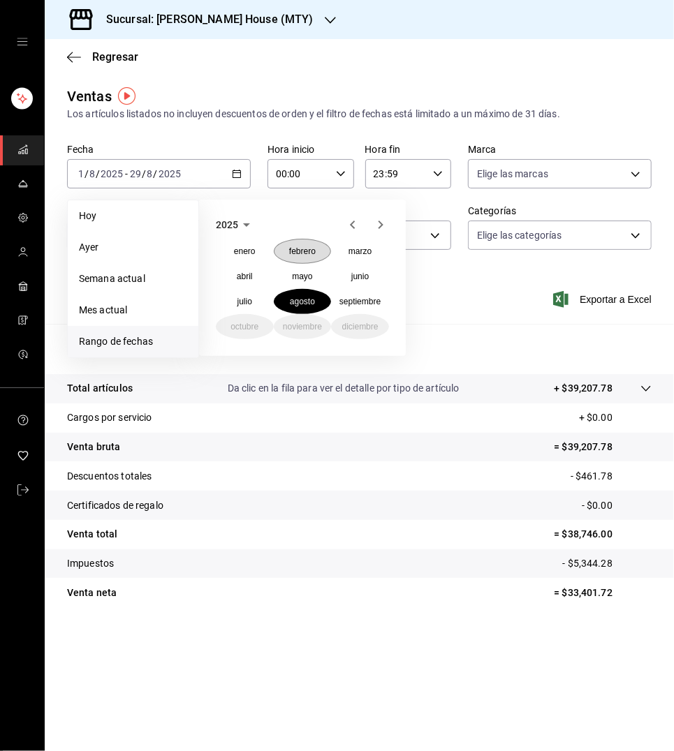
click at [293, 248] on abbr "febrero" at bounding box center [302, 251] width 27 height 10
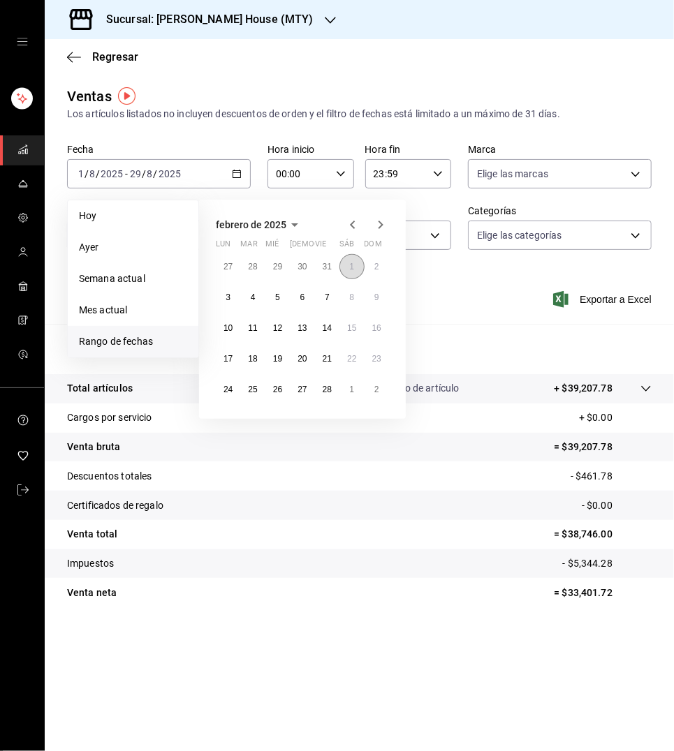
click at [356, 267] on button "1" at bounding box center [351, 266] width 24 height 25
click at [327, 385] on abbr "28" at bounding box center [326, 390] width 9 height 10
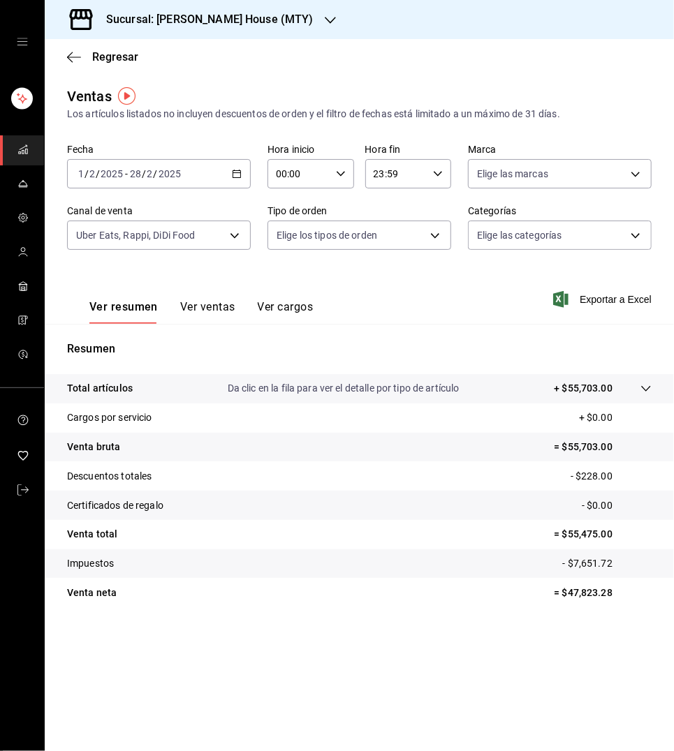
click at [237, 175] on icon "button" at bounding box center [237, 174] width 10 height 10
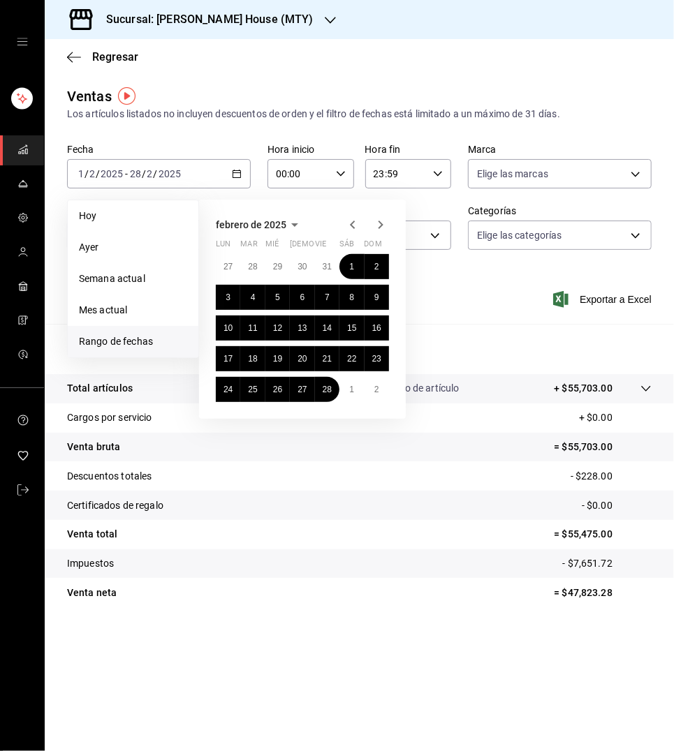
click at [380, 226] on icon "button" at bounding box center [380, 224] width 17 height 17
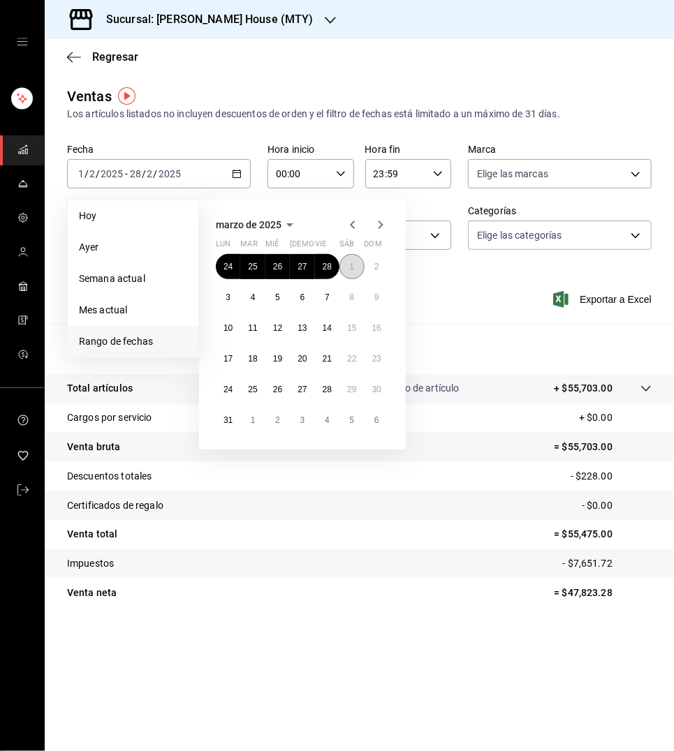
click at [352, 267] on abbr "1" at bounding box center [351, 267] width 5 height 10
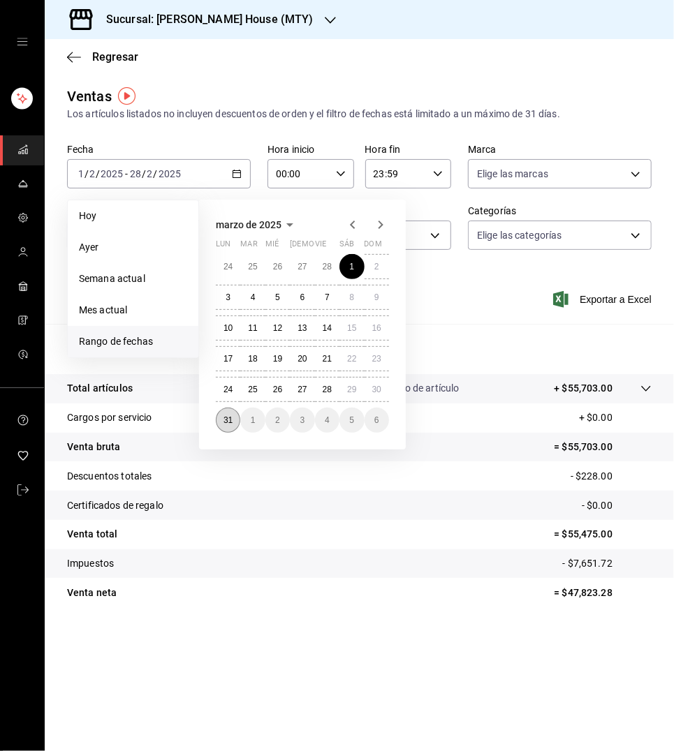
click at [221, 414] on button "31" at bounding box center [228, 420] width 24 height 25
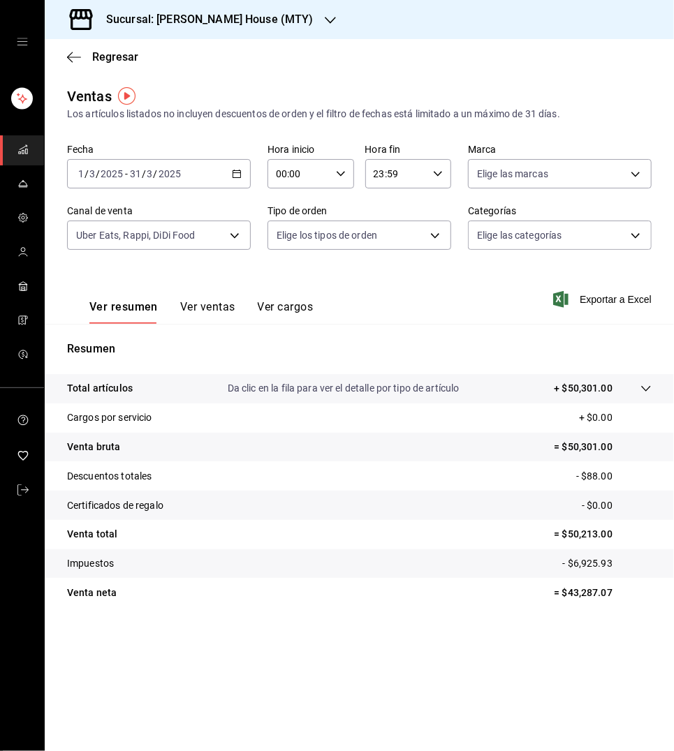
click at [230, 168] on div "[DATE] [DATE] - [DATE] [DATE]" at bounding box center [159, 173] width 184 height 29
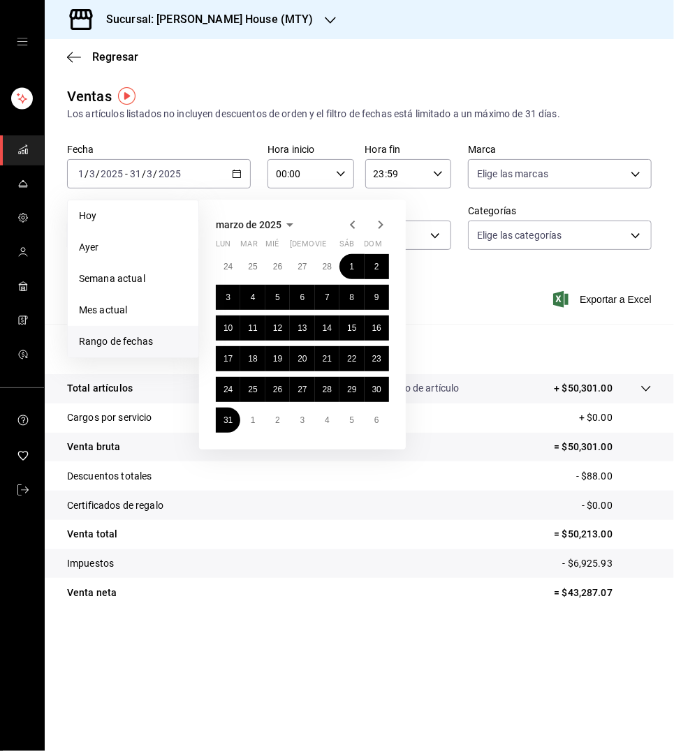
click at [376, 218] on icon "button" at bounding box center [380, 224] width 17 height 17
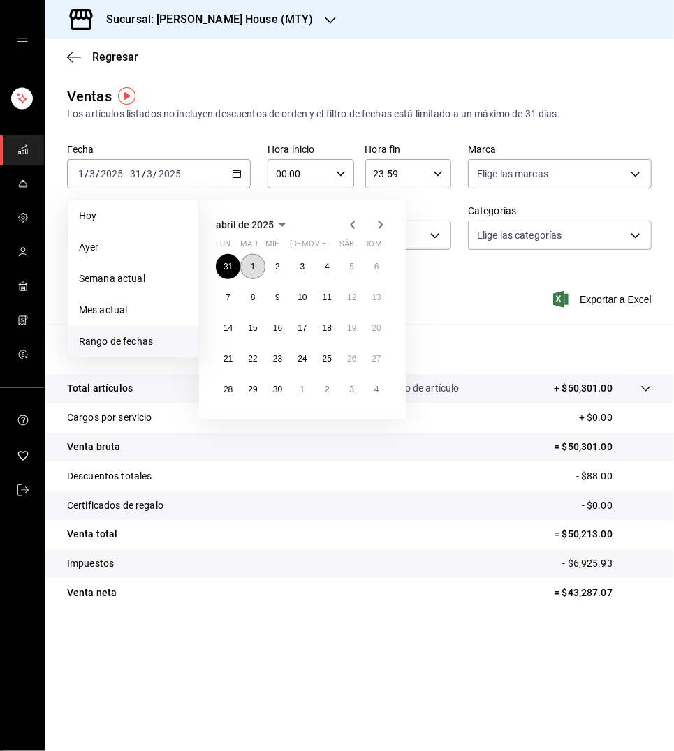
click at [246, 267] on button "1" at bounding box center [252, 266] width 24 height 25
click at [281, 391] on abbr "30" at bounding box center [277, 390] width 9 height 10
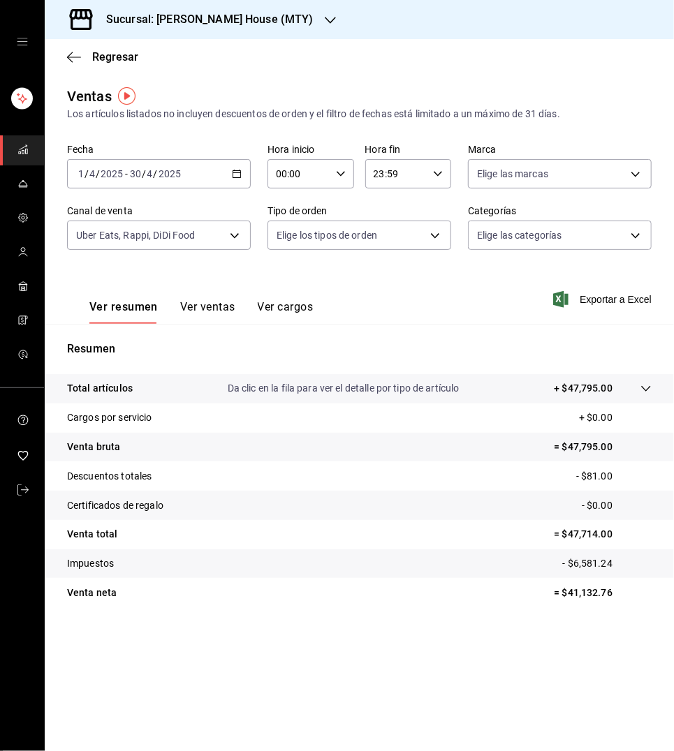
click at [236, 169] on icon "button" at bounding box center [237, 174] width 10 height 10
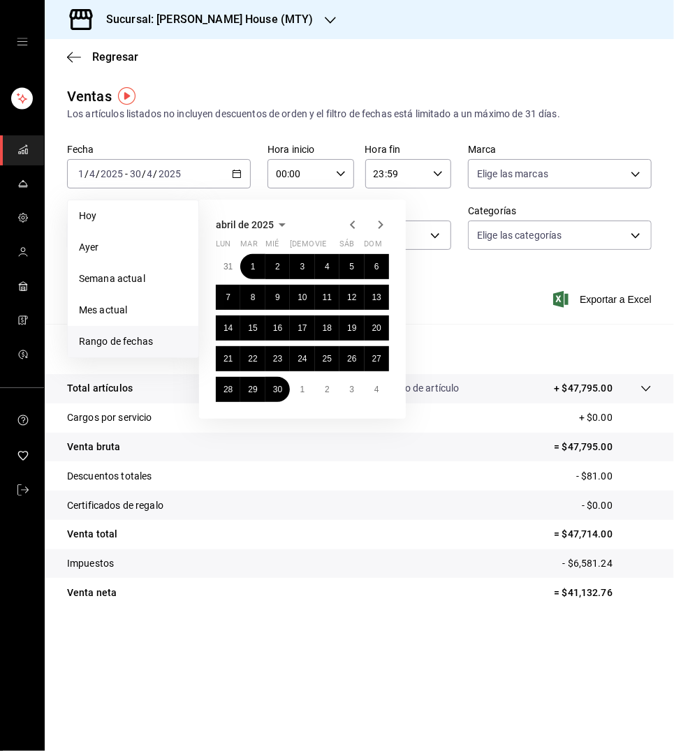
click at [383, 221] on icon "button" at bounding box center [380, 224] width 17 height 17
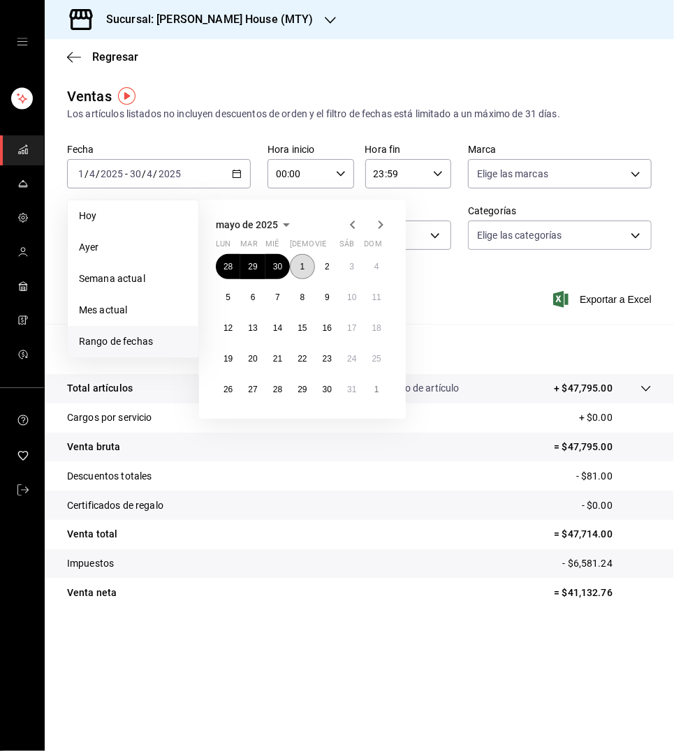
click at [302, 267] on abbr "1" at bounding box center [302, 267] width 5 height 10
click at [325, 385] on abbr "30" at bounding box center [326, 390] width 9 height 10
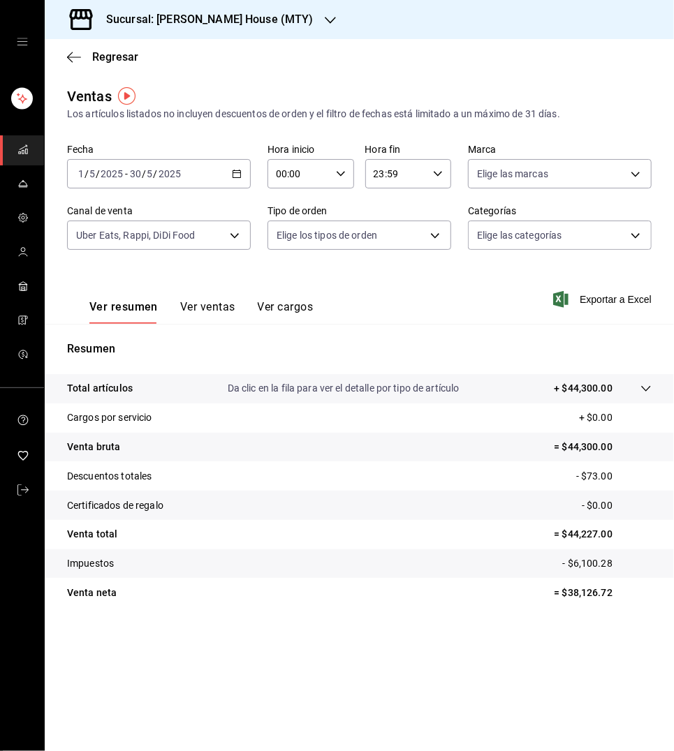
click at [230, 173] on div "[DATE] [DATE] - [DATE] [DATE]" at bounding box center [159, 173] width 184 height 29
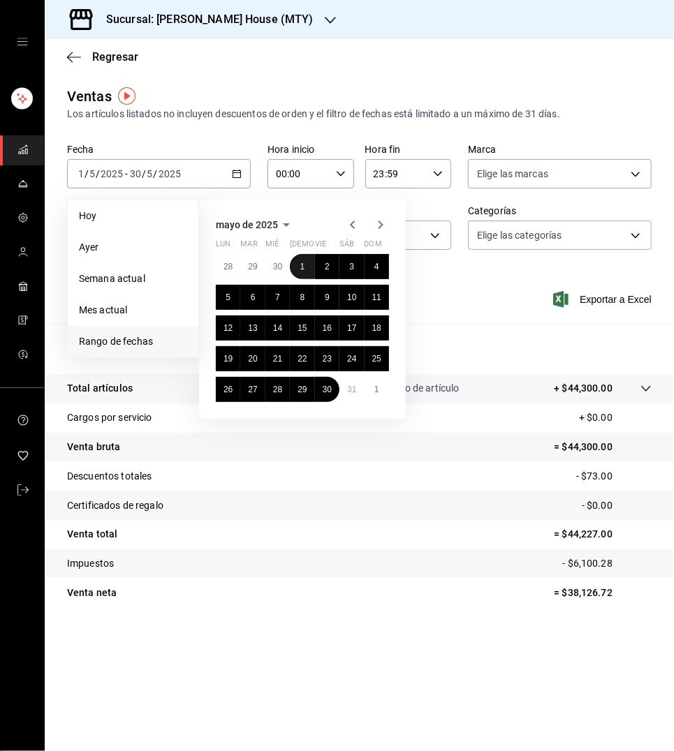
click at [297, 262] on button "1" at bounding box center [302, 266] width 24 height 25
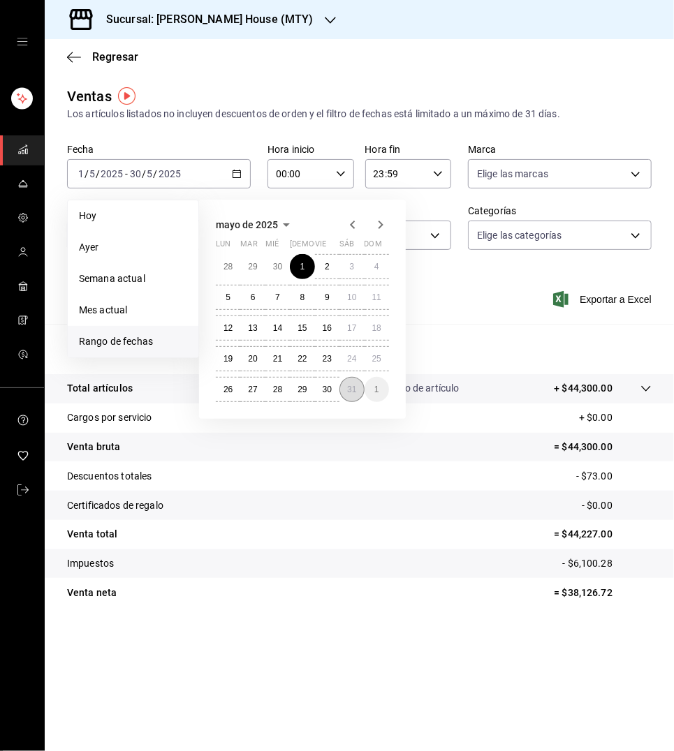
click at [348, 389] on abbr "31" at bounding box center [351, 390] width 9 height 10
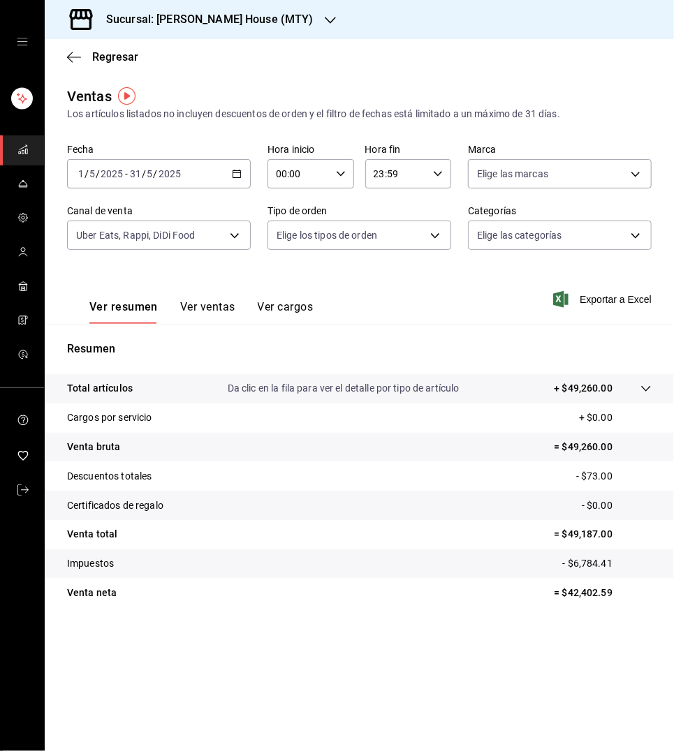
click at [233, 169] on icon "button" at bounding box center [237, 174] width 10 height 10
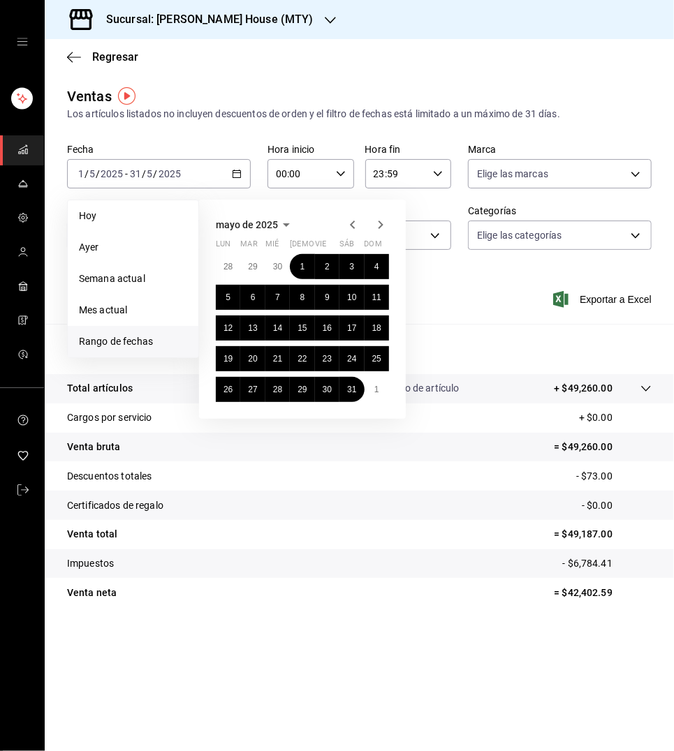
click at [381, 224] on icon "button" at bounding box center [380, 225] width 5 height 8
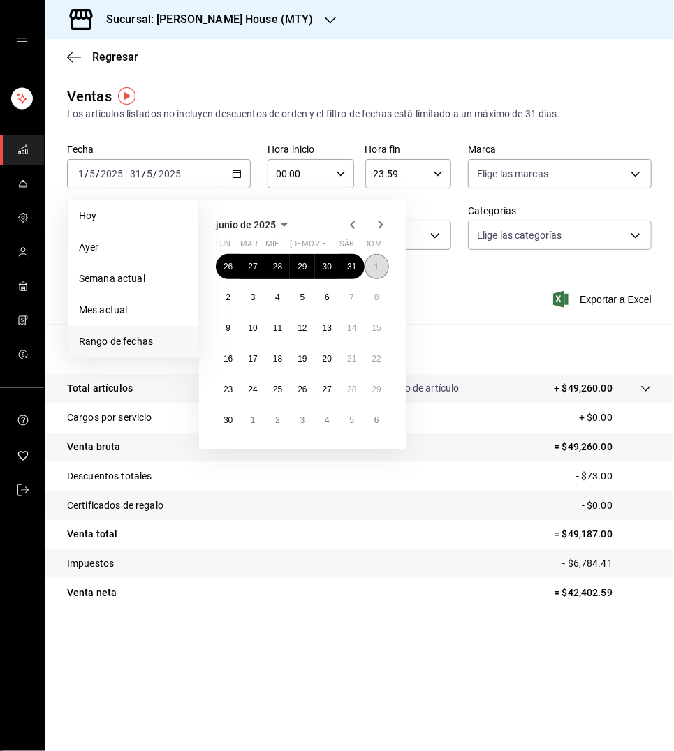
click at [378, 268] on abbr "1" at bounding box center [376, 267] width 5 height 10
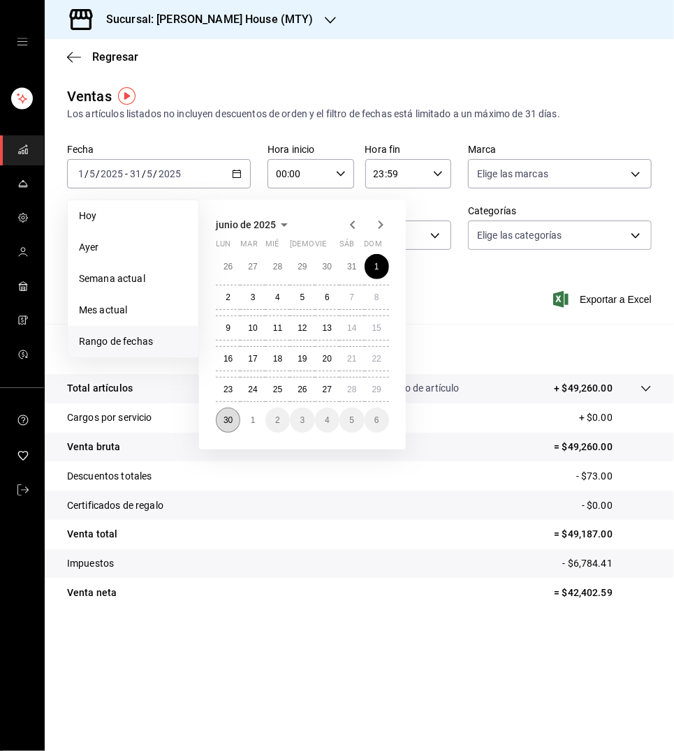
click at [232, 420] on abbr "30" at bounding box center [227, 420] width 9 height 10
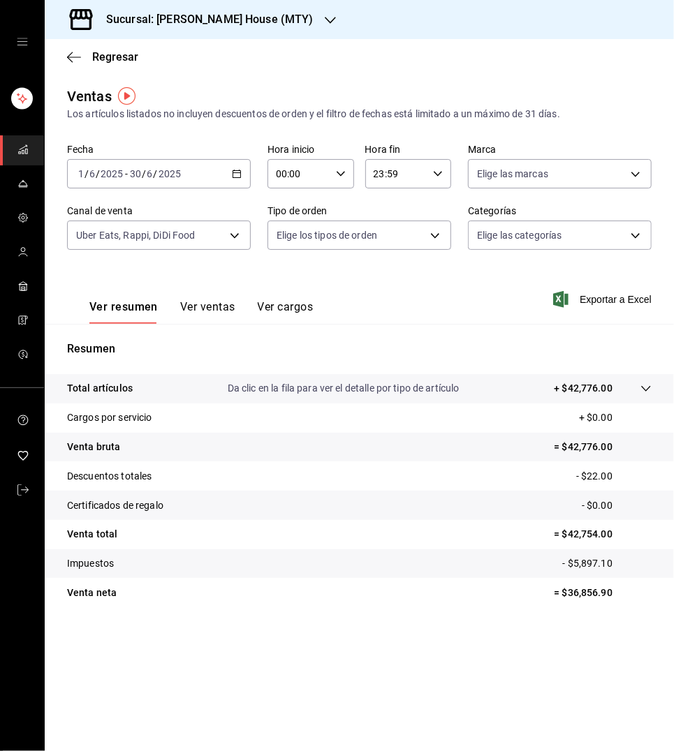
click at [235, 169] on icon "button" at bounding box center [237, 174] width 10 height 10
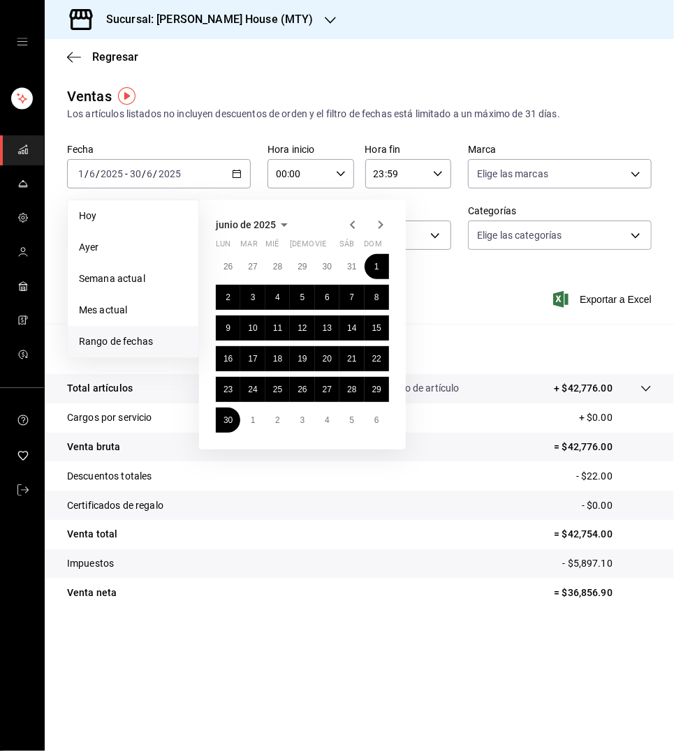
click at [380, 221] on icon "button" at bounding box center [380, 225] width 5 height 8
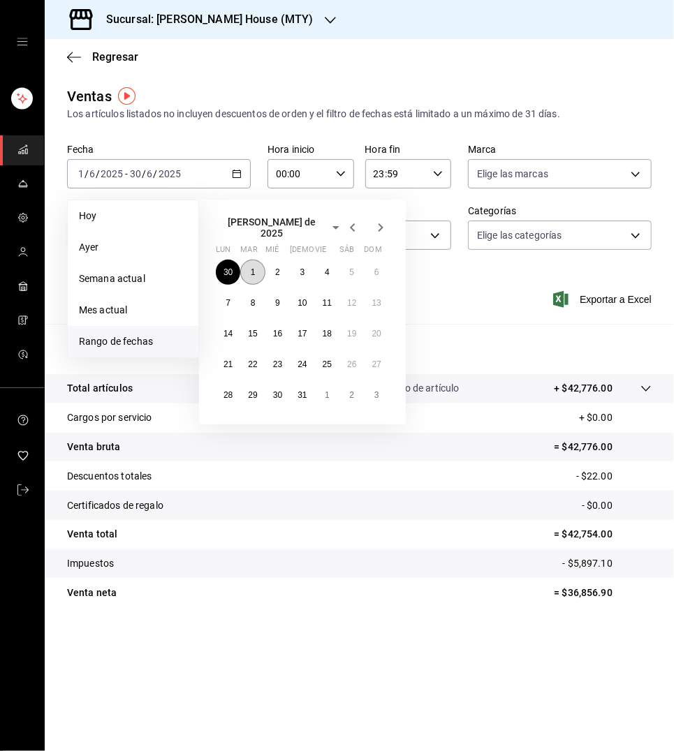
click at [248, 264] on button "1" at bounding box center [252, 272] width 24 height 25
click at [304, 390] on abbr "31" at bounding box center [301, 395] width 9 height 10
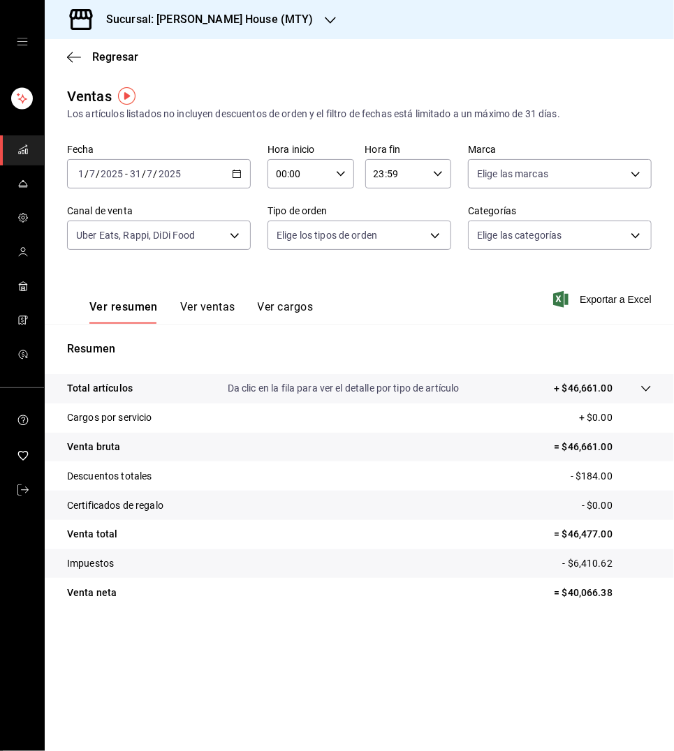
click at [232, 170] on \(Stroke\) "button" at bounding box center [236, 174] width 8 height 8
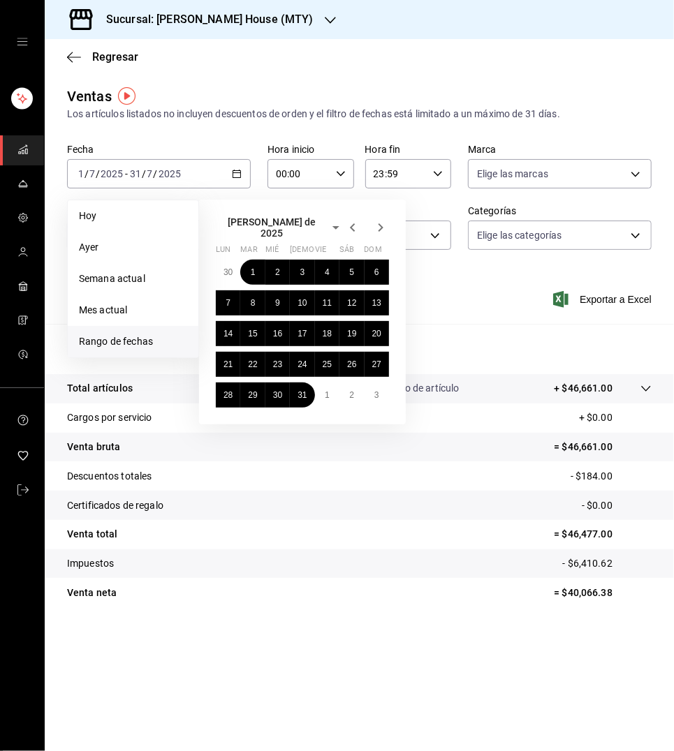
click at [380, 223] on icon "button" at bounding box center [380, 227] width 17 height 17
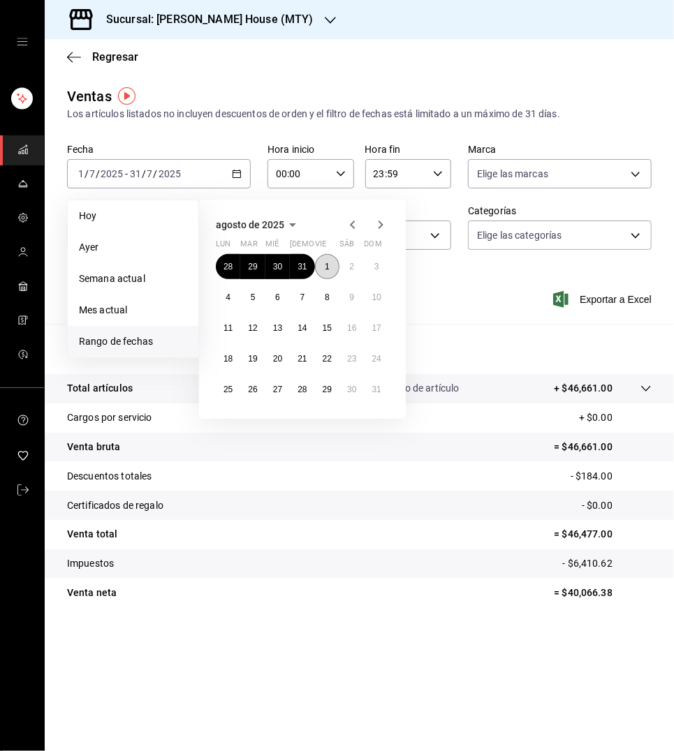
click at [327, 262] on abbr "1" at bounding box center [327, 267] width 5 height 10
click at [380, 389] on abbr "31" at bounding box center [376, 390] width 9 height 10
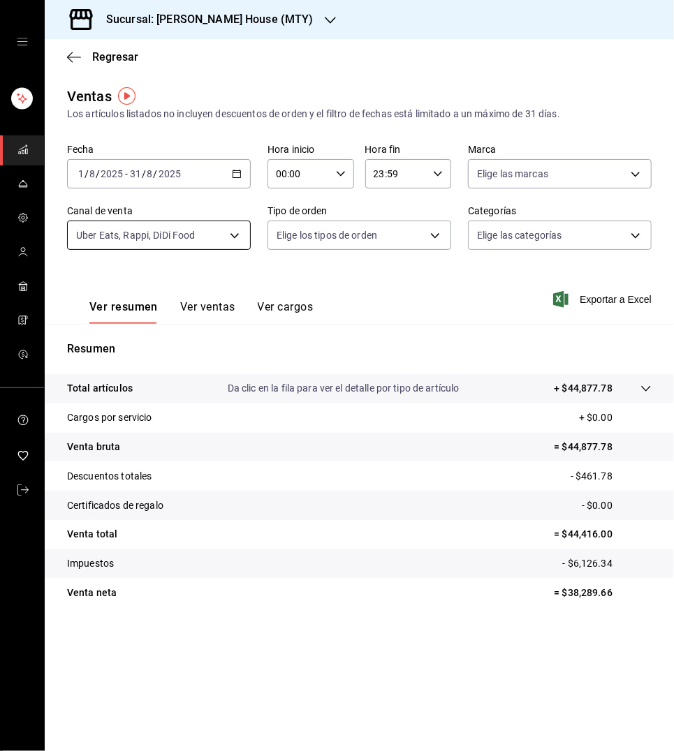
click at [228, 226] on body "Sucursal: [PERSON_NAME] House (MTY) Regresar Ventas Los artículos listados no i…" at bounding box center [337, 375] width 674 height 751
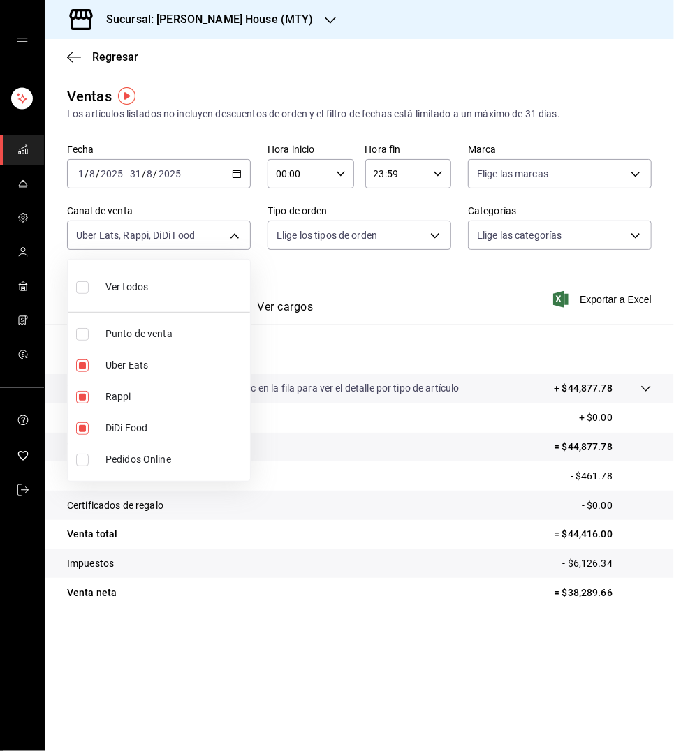
click at [81, 279] on label at bounding box center [85, 287] width 18 height 20
click at [81, 281] on input "checkbox" at bounding box center [82, 287] width 13 height 13
checkbox input "false"
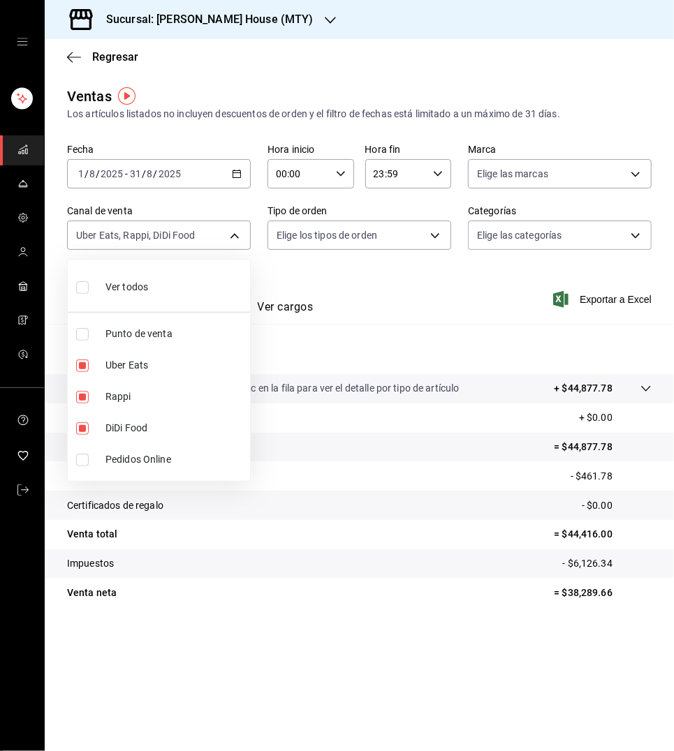
checkbox input "false"
click at [82, 288] on input "checkbox" at bounding box center [82, 287] width 13 height 13
checkbox input "true"
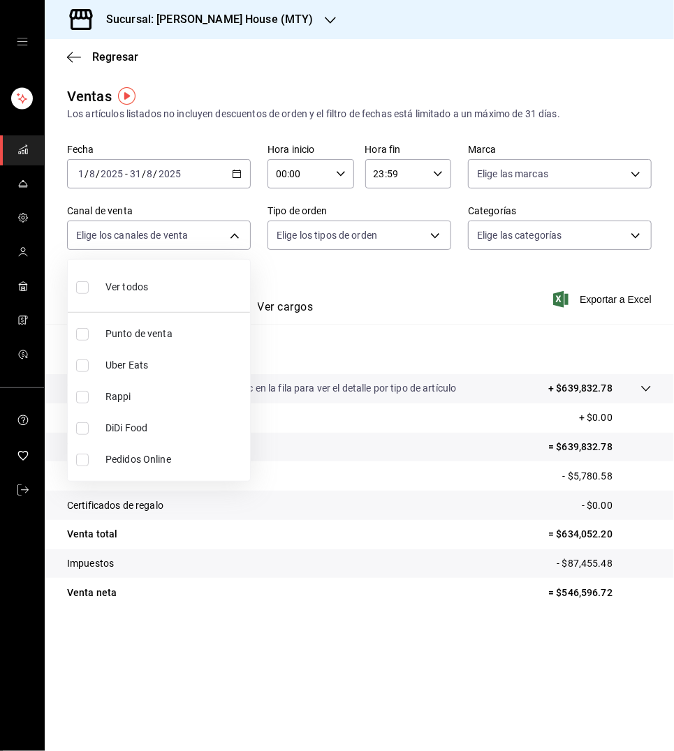
type input "PARROT,UBER_EATS,RAPPI,DIDI_FOOD,ONLINE"
checkbox input "true"
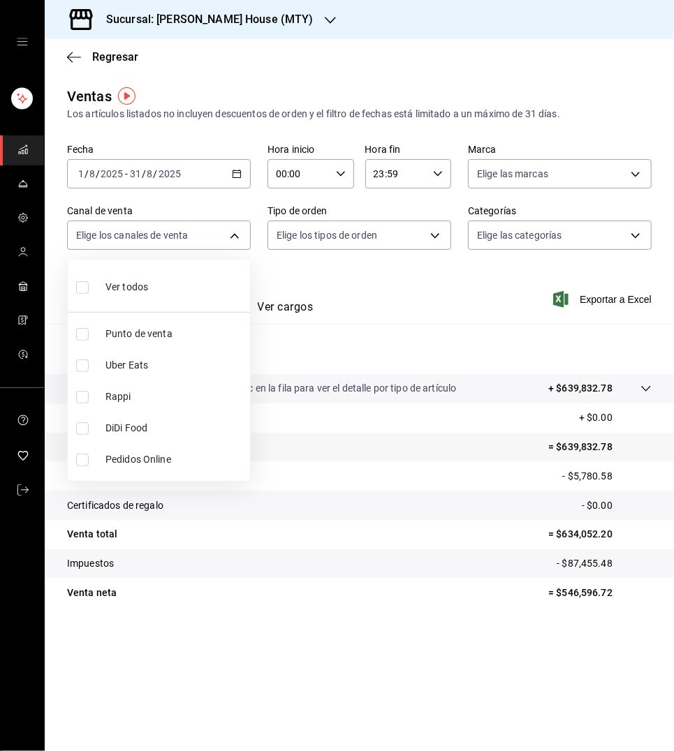
checkbox input "true"
click at [377, 293] on div at bounding box center [337, 375] width 674 height 751
